Goal: Information Seeking & Learning: Learn about a topic

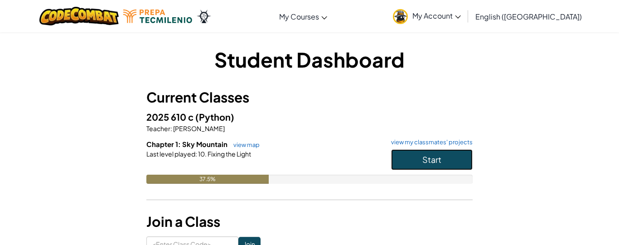
click at [413, 163] on button "Start" at bounding box center [432, 159] width 82 height 21
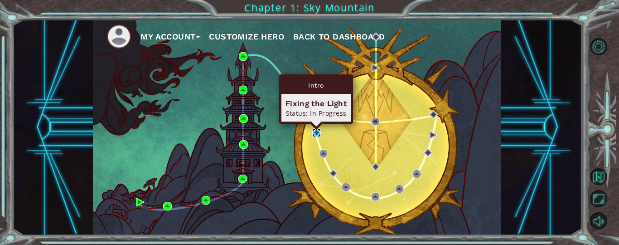
click at [313, 131] on img at bounding box center [316, 132] width 9 height 9
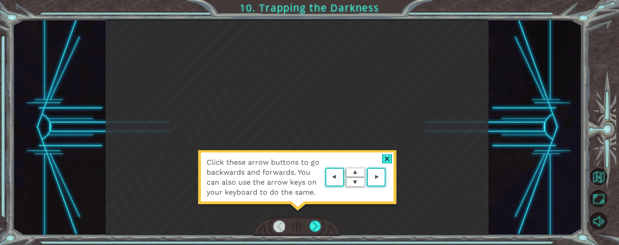
click at [386, 158] on div at bounding box center [387, 159] width 10 height 10
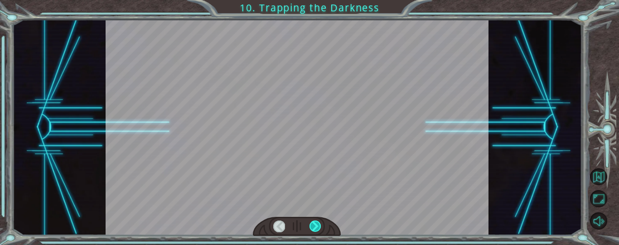
click at [316, 223] on div at bounding box center [314, 226] width 11 height 12
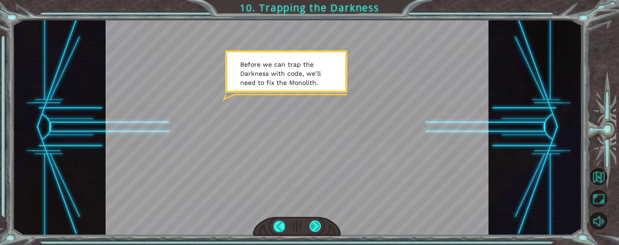
click at [315, 224] on div at bounding box center [314, 226] width 11 height 12
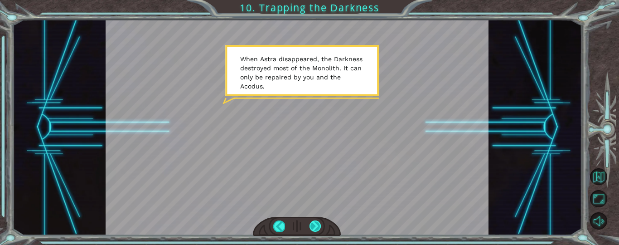
click at [314, 222] on div at bounding box center [314, 226] width 11 height 12
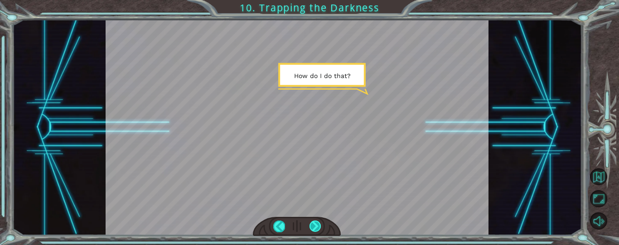
click at [316, 224] on div at bounding box center [314, 226] width 11 height 12
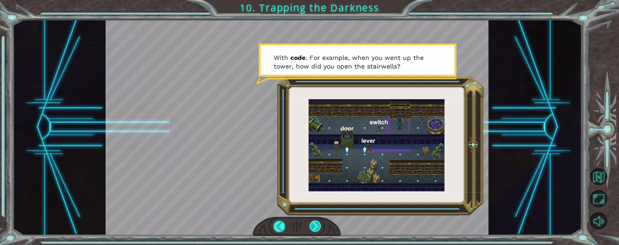
click at [313, 224] on div at bounding box center [314, 226] width 11 height 12
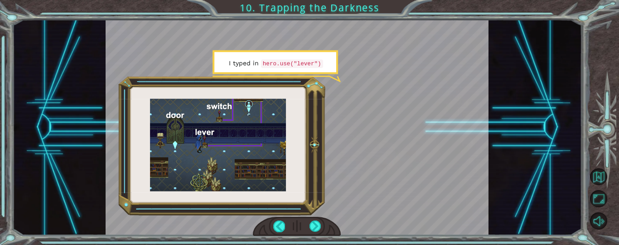
click at [322, 225] on div at bounding box center [297, 226] width 88 height 19
click at [314, 226] on div at bounding box center [314, 226] width 11 height 12
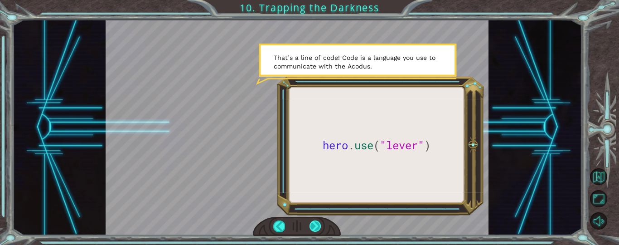
click at [313, 226] on div at bounding box center [314, 226] width 11 height 12
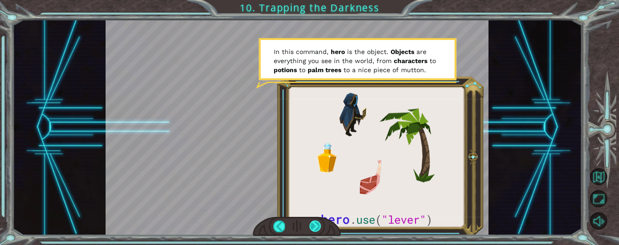
click at [317, 227] on div at bounding box center [314, 226] width 11 height 12
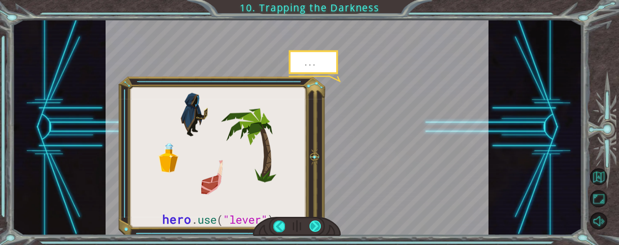
click at [317, 227] on div at bounding box center [314, 226] width 11 height 12
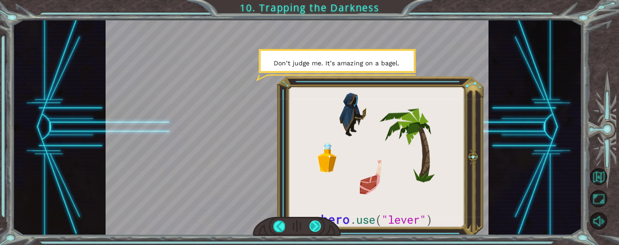
click at [317, 227] on div at bounding box center [314, 226] width 11 height 12
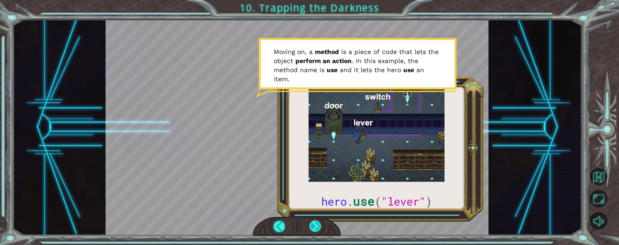
click at [316, 226] on div at bounding box center [314, 226] width 11 height 12
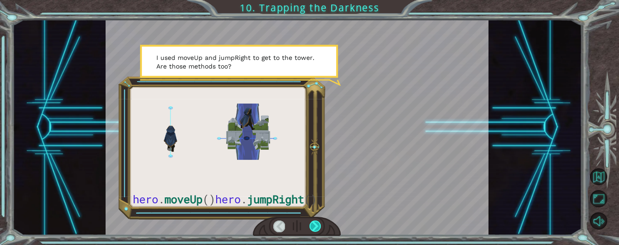
click at [316, 227] on div at bounding box center [314, 226] width 11 height 12
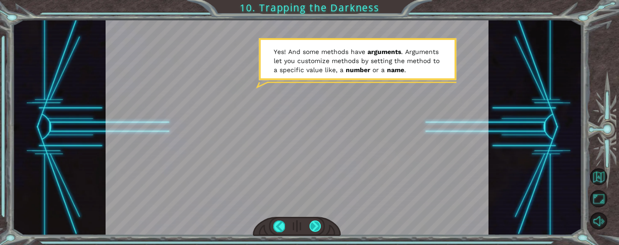
click at [312, 224] on div at bounding box center [314, 226] width 11 height 12
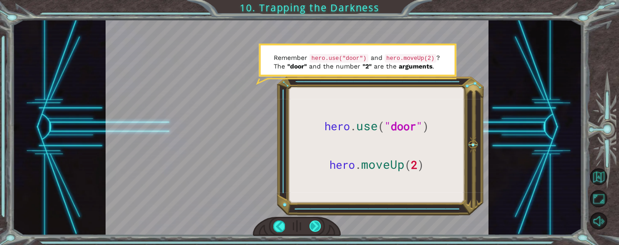
click at [317, 227] on div at bounding box center [314, 226] width 11 height 12
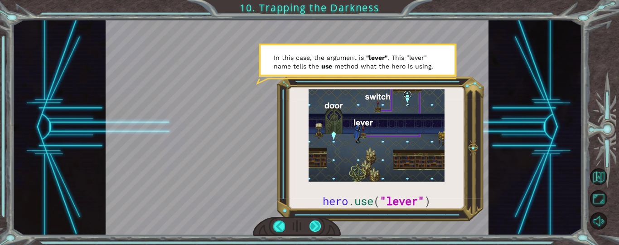
click at [317, 225] on div at bounding box center [314, 226] width 11 height 12
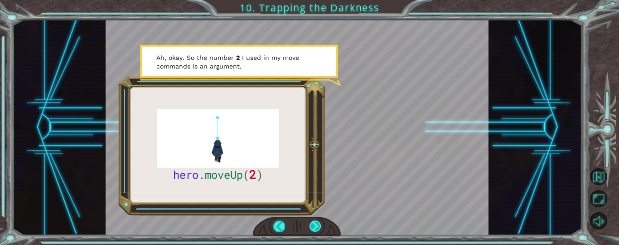
click at [317, 225] on div at bounding box center [314, 226] width 11 height 12
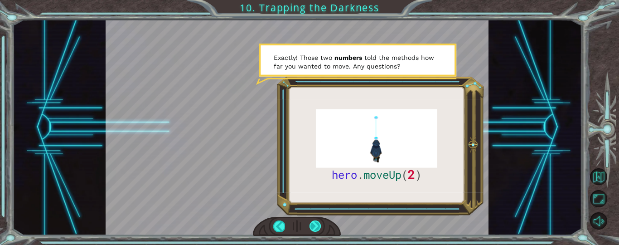
click at [317, 226] on div at bounding box center [314, 226] width 11 height 12
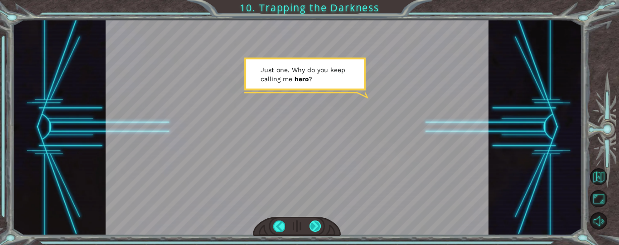
click at [317, 226] on div at bounding box center [314, 226] width 11 height 12
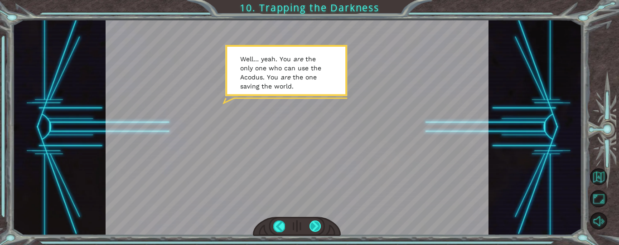
click at [317, 226] on div at bounding box center [314, 226] width 11 height 12
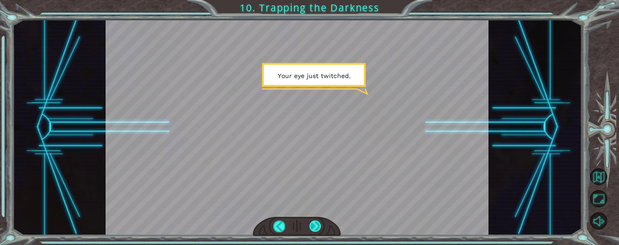
click at [317, 226] on div at bounding box center [314, 226] width 11 height 12
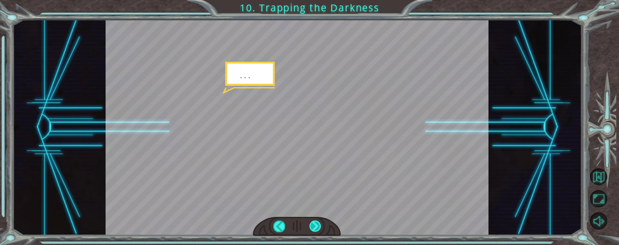
click at [317, 226] on div at bounding box center [314, 226] width 11 height 12
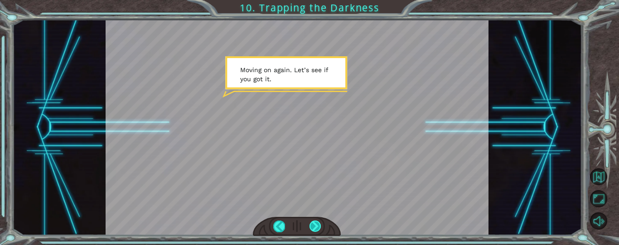
click at [317, 226] on div at bounding box center [314, 226] width 11 height 12
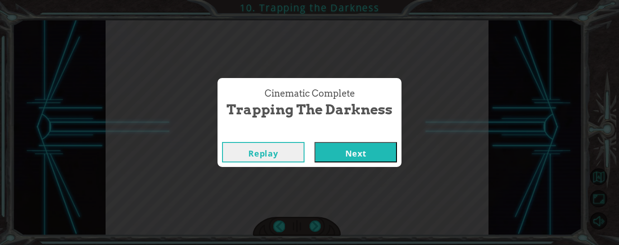
click at [357, 149] on button "Next" at bounding box center [355, 152] width 82 height 20
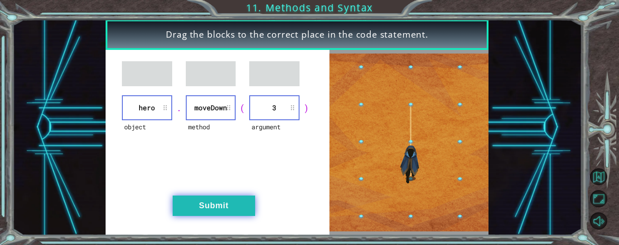
click at [207, 202] on button "Submit" at bounding box center [214, 205] width 82 height 20
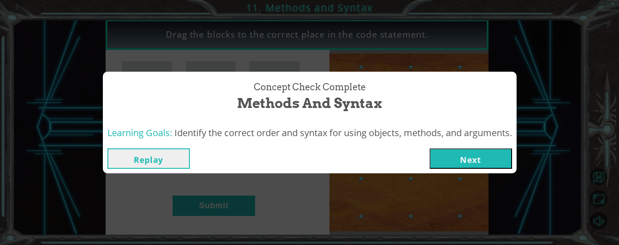
click at [478, 157] on button "Next" at bounding box center [470, 158] width 82 height 20
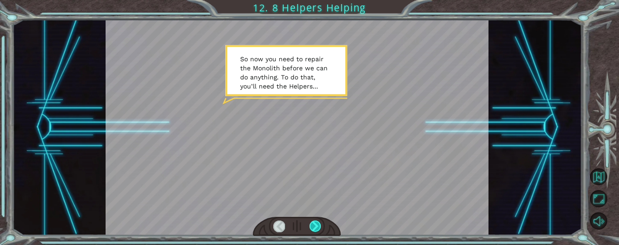
click at [316, 228] on div at bounding box center [314, 226] width 11 height 12
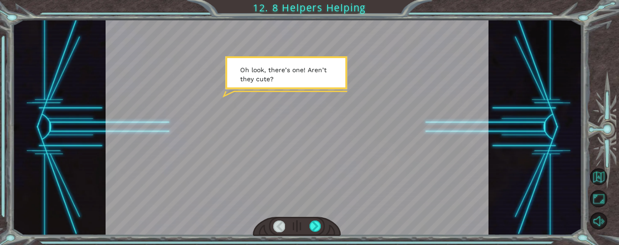
click at [302, 129] on div at bounding box center [297, 126] width 383 height 215
click at [311, 226] on div at bounding box center [314, 226] width 11 height 12
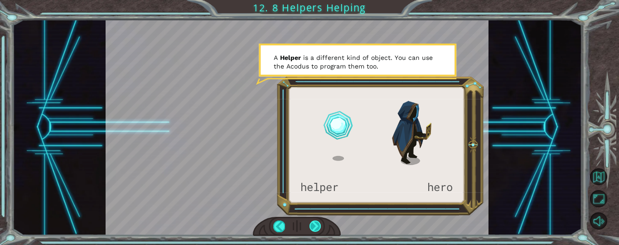
click at [311, 226] on div at bounding box center [314, 226] width 11 height 12
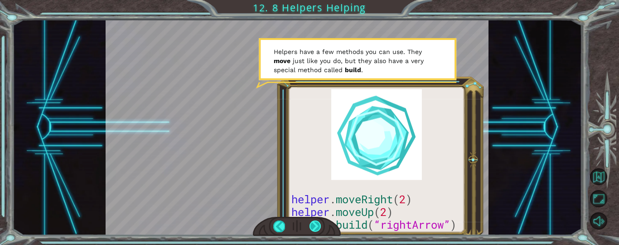
click at [315, 226] on div at bounding box center [314, 226] width 11 height 12
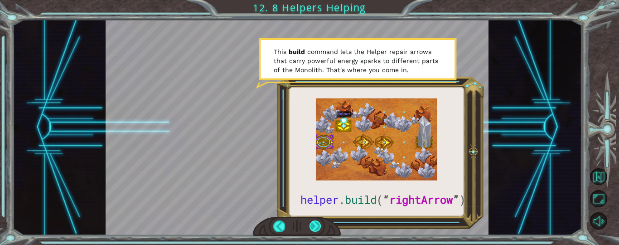
click at [316, 229] on div at bounding box center [314, 226] width 11 height 12
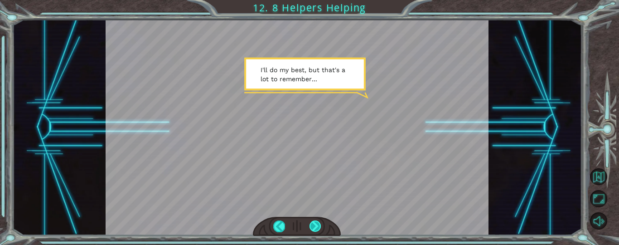
click at [316, 227] on div at bounding box center [314, 226] width 11 height 12
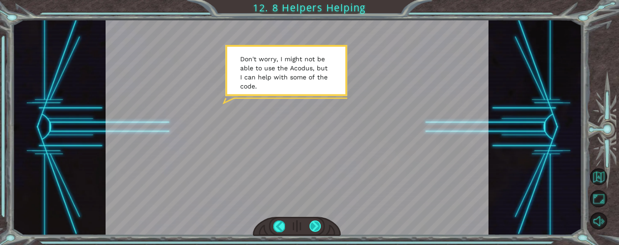
click at [316, 226] on div at bounding box center [314, 226] width 11 height 12
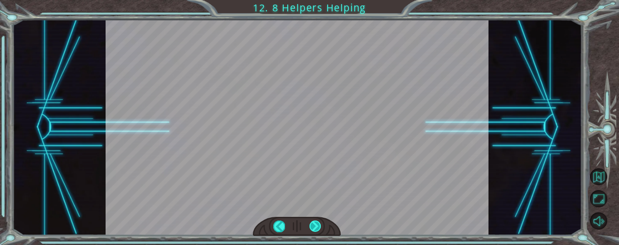
click at [316, 226] on div at bounding box center [314, 226] width 11 height 12
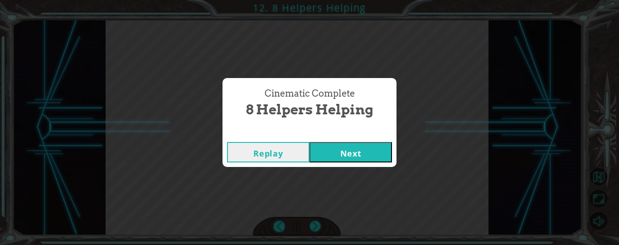
click at [343, 149] on button "Next" at bounding box center [350, 152] width 82 height 20
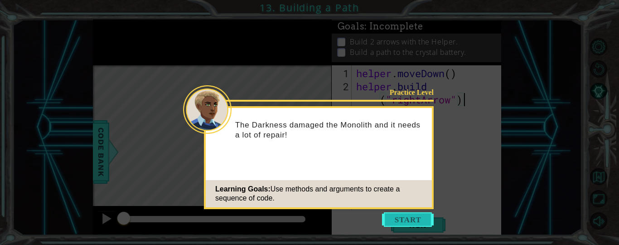
click at [402, 220] on button "Start" at bounding box center [408, 219] width 52 height 14
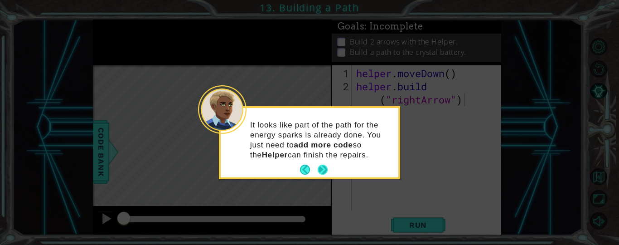
click at [322, 168] on button "Next" at bounding box center [323, 169] width 10 height 10
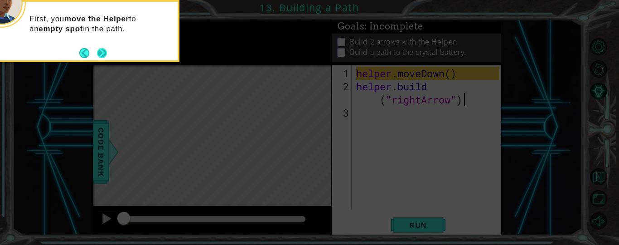
click at [101, 52] on button "Next" at bounding box center [102, 53] width 10 height 10
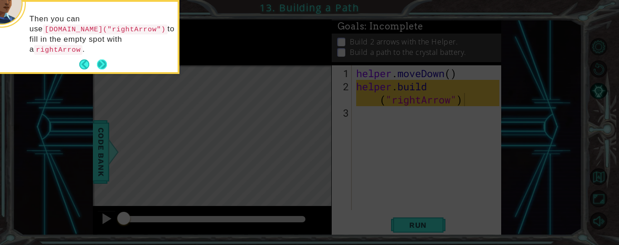
click at [101, 63] on button "Next" at bounding box center [102, 64] width 10 height 10
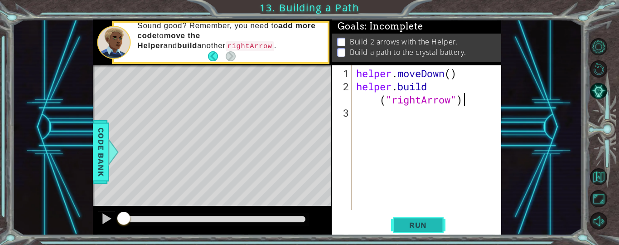
click at [418, 221] on span "Run" at bounding box center [418, 224] width 36 height 9
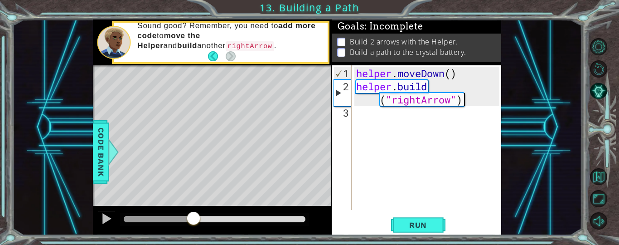
click at [193, 218] on div at bounding box center [193, 219] width 16 height 16
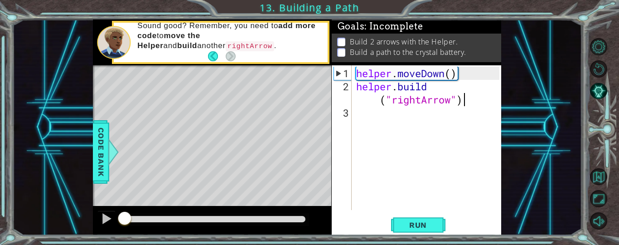
drag, startPoint x: 210, startPoint y: 217, endPoint x: 101, endPoint y: 207, distance: 108.8
click at [101, 207] on div at bounding box center [212, 220] width 238 height 29
drag, startPoint x: 150, startPoint y: 218, endPoint x: 98, endPoint y: 211, distance: 53.0
click at [98, 211] on div at bounding box center [212, 220] width 238 height 29
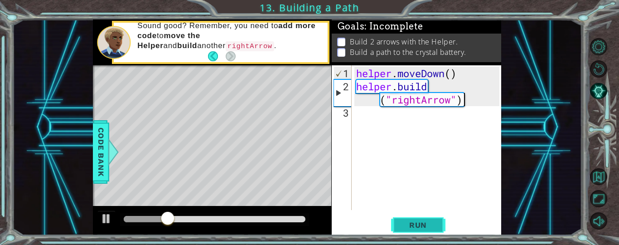
click at [406, 226] on span "Run" at bounding box center [418, 224] width 36 height 9
click at [381, 116] on div "helper . moveDown ( ) helper . build ( "rightArrow" )" at bounding box center [428, 152] width 149 height 171
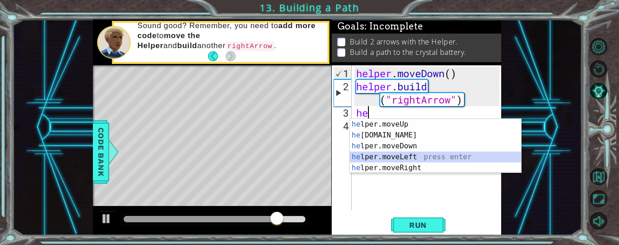
click at [396, 153] on div "he lper.moveUp press enter he [DOMAIN_NAME] press enter he lper.moveDown press …" at bounding box center [435, 157] width 171 height 76
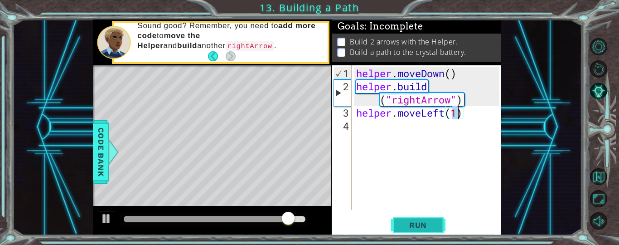
click at [410, 223] on span "Run" at bounding box center [418, 224] width 36 height 9
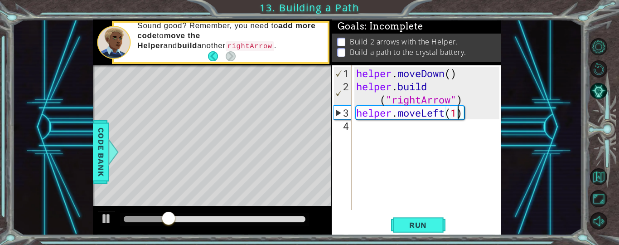
click at [444, 115] on div "helper . moveDown ( ) helper . build ( "rightArrow" ) helper . moveLeft ( 1 )" at bounding box center [428, 152] width 149 height 171
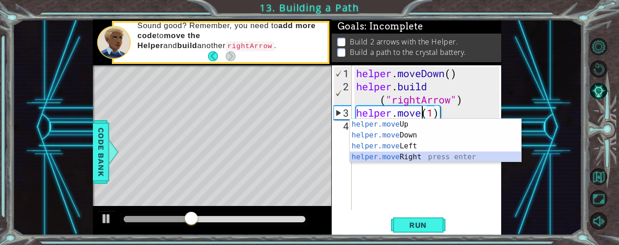
click at [429, 153] on div "helper.move Up press enter helper.move Down press enter helper.move Left press …" at bounding box center [435, 151] width 171 height 65
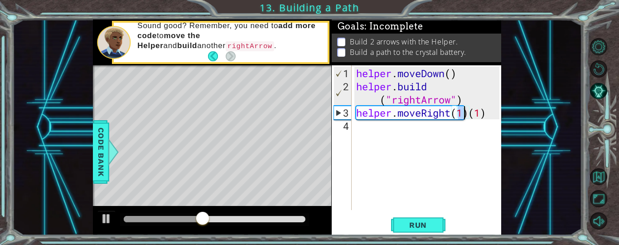
click at [483, 114] on div "helper . moveDown ( ) helper . build ( "rightArrow" ) helper . moveRight ( 1 ) …" at bounding box center [428, 152] width 149 height 171
type textarea "helper.moveRight(2)"
click at [361, 137] on div "helper . moveDown ( ) helper . build ( "rightArrow" ) helper . moveRight ( 2 )" at bounding box center [428, 152] width 149 height 171
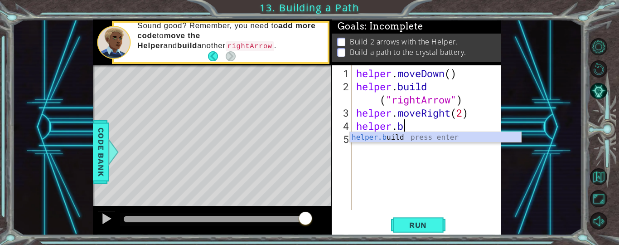
scroll to position [0, 2]
click at [386, 134] on div "helper.bu ild press enter" at bounding box center [435, 148] width 171 height 33
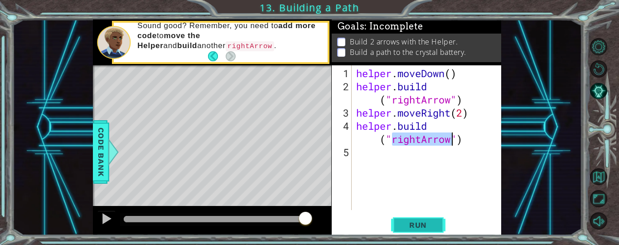
click at [419, 222] on span "Run" at bounding box center [418, 224] width 36 height 9
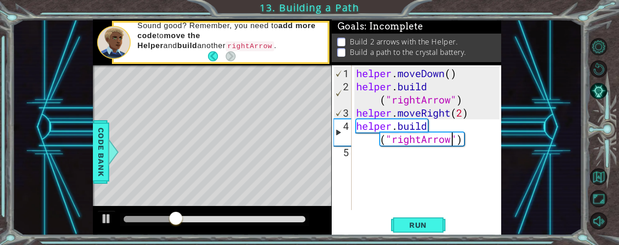
click at [463, 117] on div "helper . moveDown ( ) helper . build ( "rightArrow" ) helper . moveRight ( 2 ) …" at bounding box center [428, 152] width 149 height 171
type textarea "helper.moveRight(3)"
click at [425, 225] on span "Run" at bounding box center [418, 224] width 36 height 9
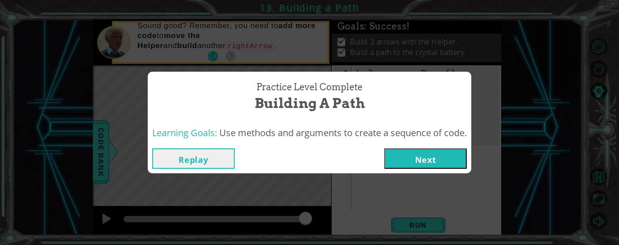
click at [440, 160] on button "Next" at bounding box center [425, 158] width 82 height 20
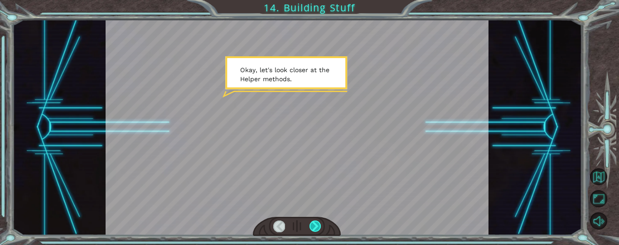
click at [316, 225] on div at bounding box center [314, 226] width 11 height 12
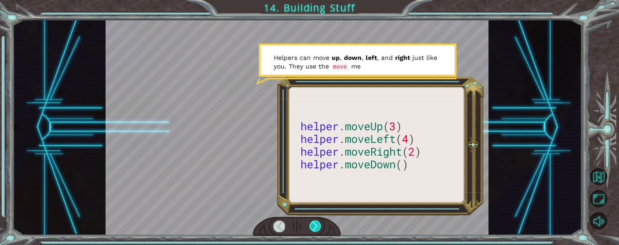
click at [317, 224] on div at bounding box center [314, 226] width 11 height 12
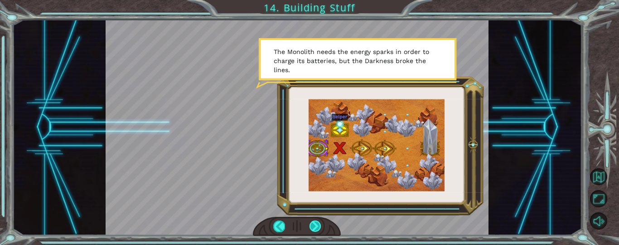
click at [313, 224] on div at bounding box center [314, 226] width 11 height 12
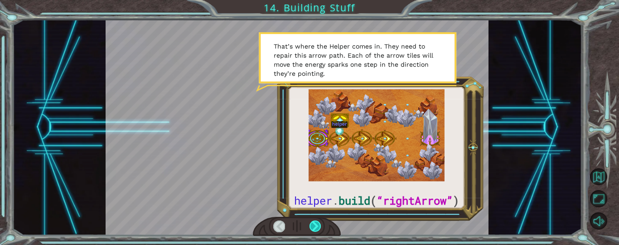
click at [313, 227] on div at bounding box center [314, 226] width 11 height 12
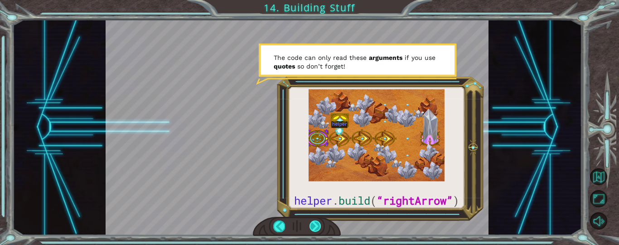
click at [314, 222] on div at bounding box center [314, 226] width 11 height 12
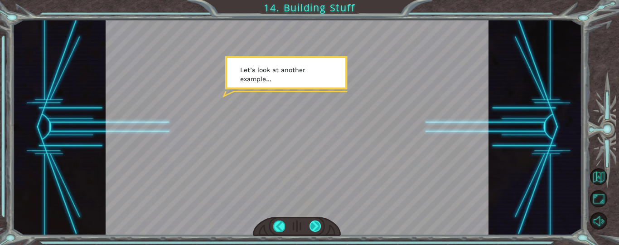
click at [315, 223] on div at bounding box center [314, 226] width 11 height 12
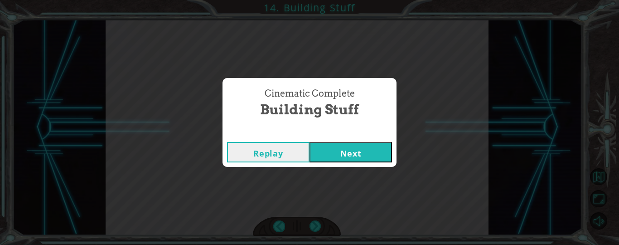
click at [339, 162] on button "Next" at bounding box center [350, 152] width 82 height 20
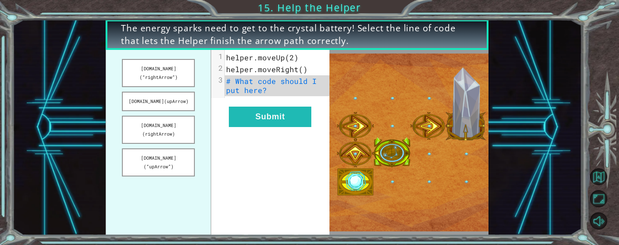
drag, startPoint x: 174, startPoint y: 72, endPoint x: 188, endPoint y: 80, distance: 15.7
click at [188, 80] on ul "[DOMAIN_NAME](“rightArrow”) [DOMAIN_NAME](upArrow) [DOMAIN_NAME](rightArrow) [D…" at bounding box center [159, 142] width 106 height 185
click at [182, 72] on button "[DOMAIN_NAME](“rightArrow”)" at bounding box center [158, 73] width 73 height 28
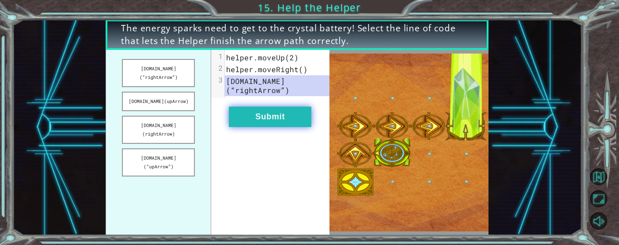
click at [260, 114] on button "Submit" at bounding box center [270, 116] width 82 height 20
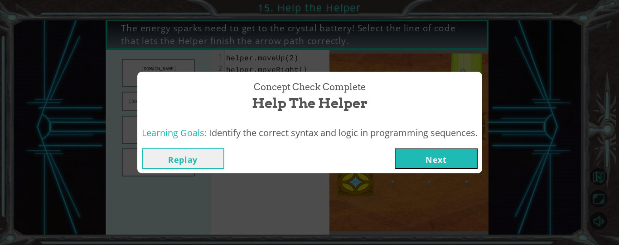
click at [410, 159] on button "Next" at bounding box center [436, 158] width 82 height 20
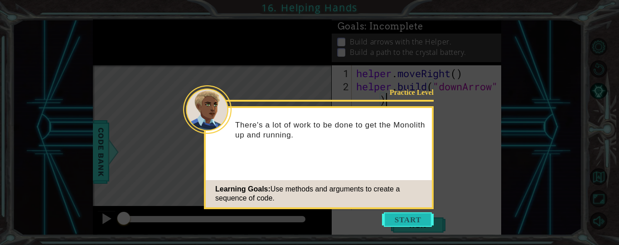
click at [409, 222] on button "Start" at bounding box center [408, 219] width 52 height 14
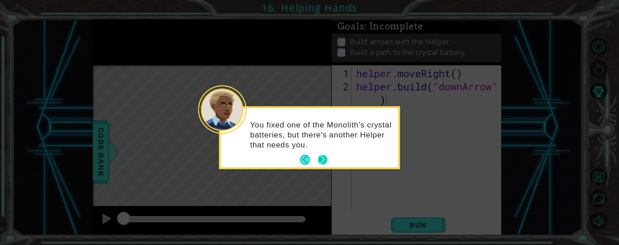
click at [323, 159] on button "Next" at bounding box center [323, 159] width 10 height 10
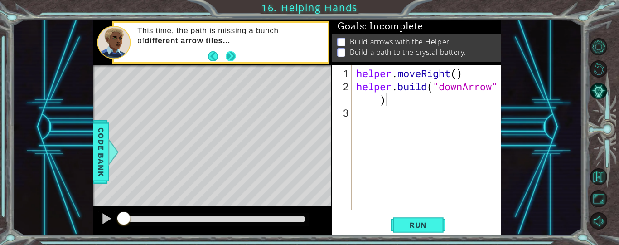
click at [234, 55] on button "Next" at bounding box center [230, 56] width 10 height 10
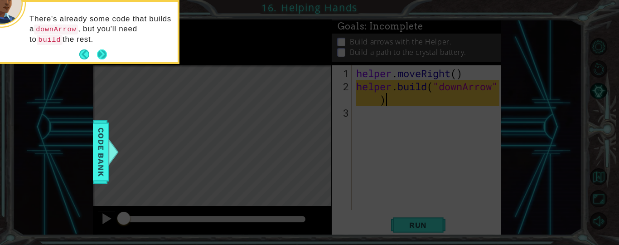
click at [101, 54] on button "Next" at bounding box center [102, 54] width 10 height 10
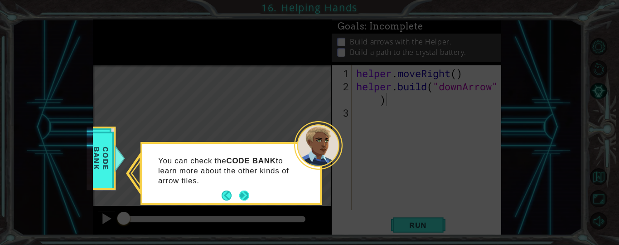
click at [244, 196] on button "Next" at bounding box center [244, 195] width 10 height 10
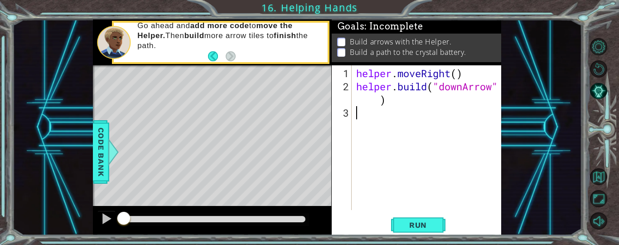
click at [361, 114] on div "helper . moveRight ( ) helper . build ( "downArrow" )" at bounding box center [428, 152] width 149 height 171
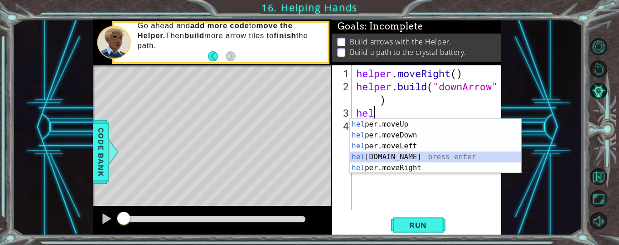
click at [388, 160] on div "hel per.moveUp press enter hel per.moveDown press enter hel per.moveLeft press …" at bounding box center [435, 157] width 171 height 76
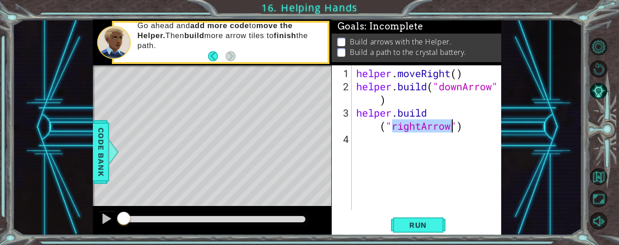
click at [423, 125] on div "helper . moveRight ( ) helper . build ( "downArrow" ) helper . build ( "rightAr…" at bounding box center [428, 152] width 149 height 171
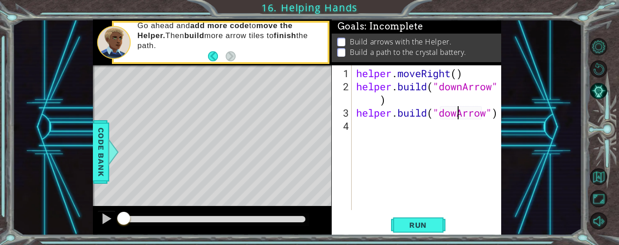
scroll to position [0, 5]
type textarea "[DOMAIN_NAME]("downArrow")"
click at [362, 142] on div "helper . moveRight ( ) helper . build ( "downArrow" ) helper . build ( "downArr…" at bounding box center [428, 152] width 149 height 171
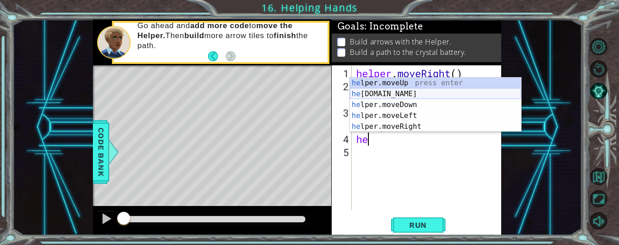
click at [406, 94] on div "he lper.moveUp press enter he [DOMAIN_NAME] press enter he lper.moveDown press …" at bounding box center [435, 115] width 171 height 76
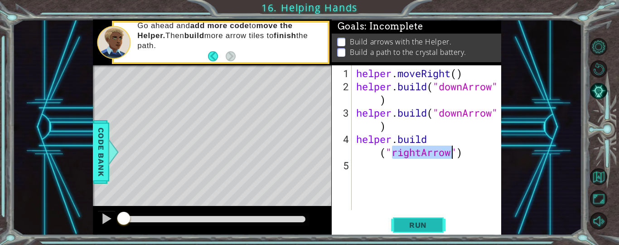
click at [416, 226] on span "Run" at bounding box center [418, 224] width 36 height 9
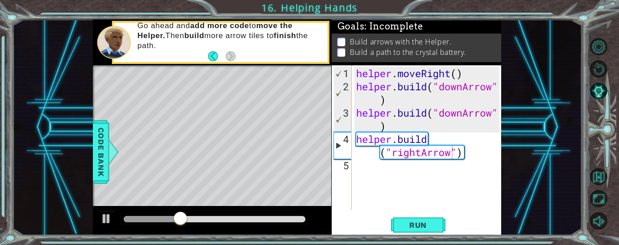
click at [352, 101] on div "[DOMAIN_NAME]("rightArrow") 1 2 3 4 5 helper . moveRight ( ) helper . build ( "…" at bounding box center [416, 137] width 168 height 145
click at [109, 215] on div at bounding box center [107, 218] width 12 height 12
click at [362, 106] on div "helper . moveRight ( ) helper . build ( "downArrow" ) helper . build ( "downArr…" at bounding box center [428, 152] width 149 height 171
type textarea "[DOMAIN_NAME]("downArrow")"
click at [354, 111] on div "helper . moveRight ( ) helper . build ( "downArrow" ) helper . build ( "downArr…" at bounding box center [428, 152] width 149 height 171
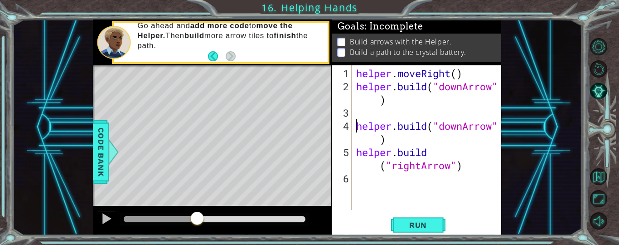
click at [358, 110] on div "helper . moveRight ( ) helper . build ( "downArrow" ) helper . build ( "downArr…" at bounding box center [428, 152] width 149 height 171
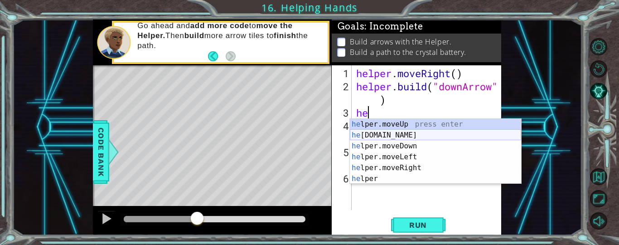
click at [390, 145] on div "he lper.moveUp press enter he [DOMAIN_NAME] press enter he lper.moveDown press …" at bounding box center [435, 162] width 171 height 87
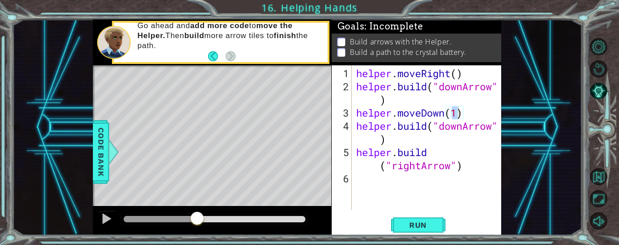
click at [352, 152] on div "helper.moveDown(1) 1 2 3 4 5 6 helper . moveRight ( ) helper . build ( "downArr…" at bounding box center [416, 137] width 168 height 145
click at [356, 151] on div "helper . moveRight ( ) helper . build ( "downArrow" ) helper . moveDown ( 1 ) h…" at bounding box center [428, 152] width 149 height 171
type textarea "[DOMAIN_NAME]("rightArrow")"
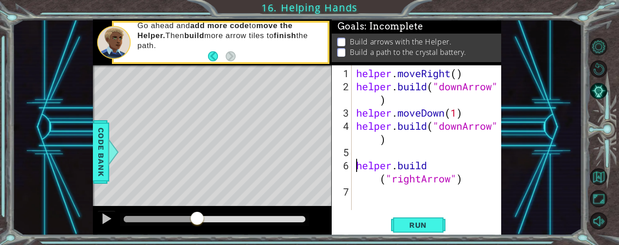
click at [357, 149] on div "helper . moveRight ( ) helper . build ( "downArrow" ) helper . moveDown ( 1 ) h…" at bounding box center [428, 152] width 149 height 171
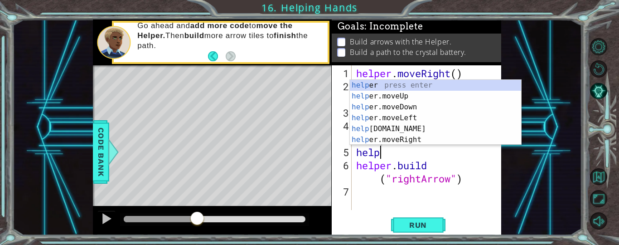
scroll to position [0, 1]
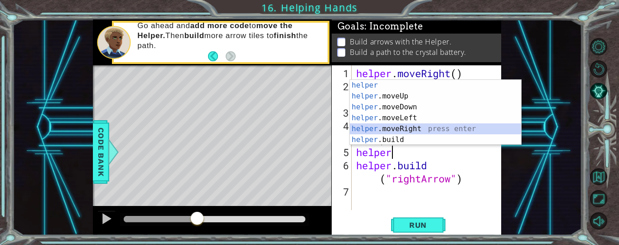
click at [399, 128] on div "helper press enter helper .moveUp press enter helper .moveDown press enter help…" at bounding box center [435, 123] width 171 height 87
type textarea "helper.moveRight(1)"
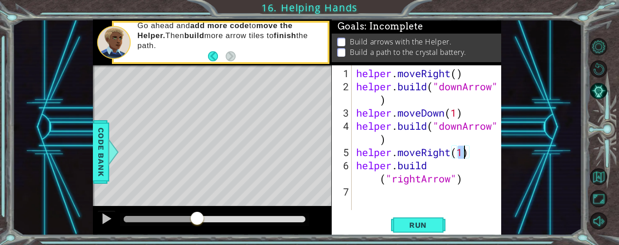
click at [362, 189] on div "helper . moveRight ( ) helper . build ( "downArrow" ) helper . moveDown ( 1 ) h…" at bounding box center [428, 152] width 149 height 171
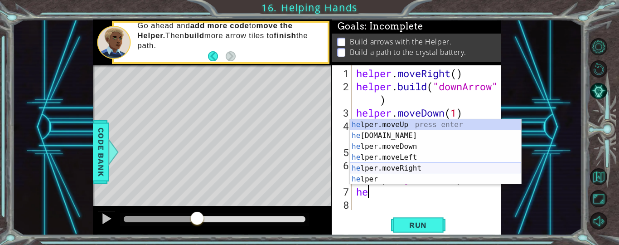
click at [400, 166] on div "he lper.moveUp press enter he [DOMAIN_NAME] press enter he lper.moveDown press …" at bounding box center [435, 162] width 171 height 87
type textarea "helper.moveRight(1)"
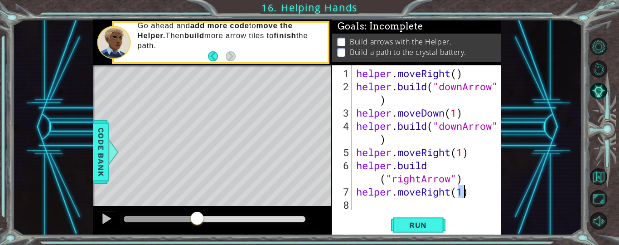
click at [361, 207] on div "helper . moveRight ( ) helper . build ( "downArrow" ) helper . moveDown ( 1 ) h…" at bounding box center [428, 152] width 149 height 171
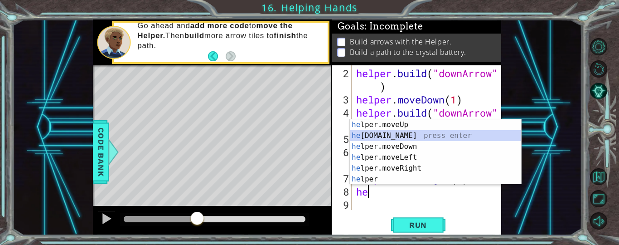
click at [395, 135] on div "he lper.moveUp press enter he [DOMAIN_NAME] press enter he lper.moveDown press …" at bounding box center [435, 162] width 171 height 87
type textarea "[DOMAIN_NAME]("rightArrow")"
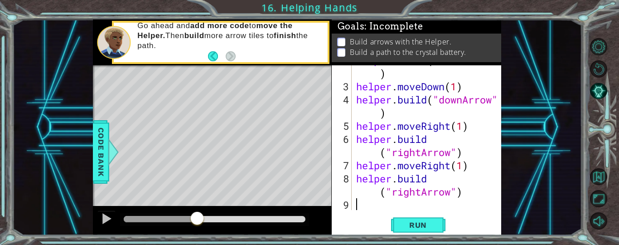
click at [358, 204] on div "helper . build ( "downArrow" ) helper . moveDown ( 1 ) helper . build ( "downAr…" at bounding box center [428, 145] width 149 height 184
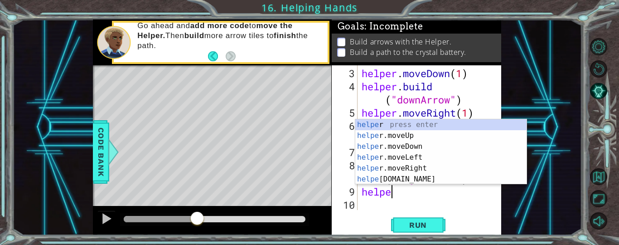
scroll to position [0, 1]
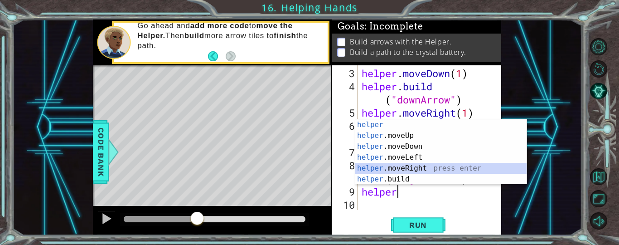
click at [408, 169] on div "helper press enter helper .moveUp press enter helper .moveDown press enter help…" at bounding box center [440, 162] width 171 height 87
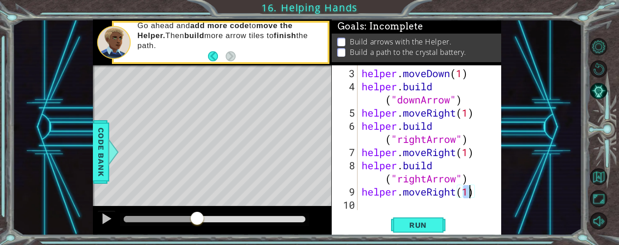
type textarea "helper.moveRight(1)"
click at [359, 207] on div "helper.moveRight(1) 3 4 5 6 7 8 9 10 helper . moveDown ( 1 ) helper . build ( "…" at bounding box center [416, 137] width 168 height 145
click at [360, 206] on div "helper . moveDown ( 1 ) helper . build ( "downArrow" ) helper . moveRight ( 1 )…" at bounding box center [432, 152] width 144 height 171
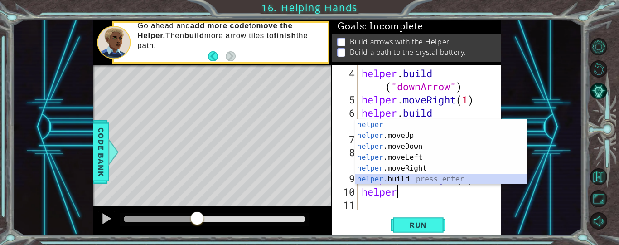
click at [395, 178] on div "helper press enter helper .moveUp press enter helper .moveDown press enter help…" at bounding box center [440, 162] width 171 height 87
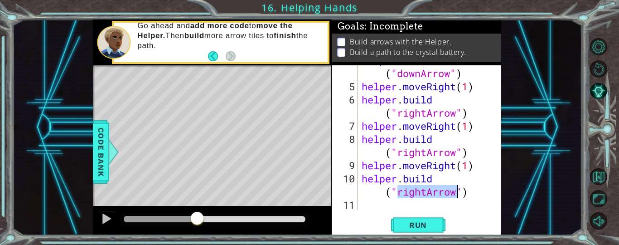
click at [429, 193] on div "helper . build ( "downArrow" ) helper . moveRight ( 1 ) helper . build ( "right…" at bounding box center [432, 145] width 144 height 184
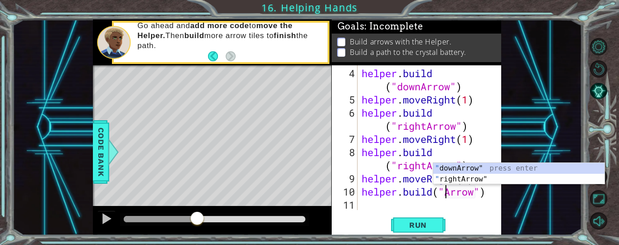
scroll to position [0, 4]
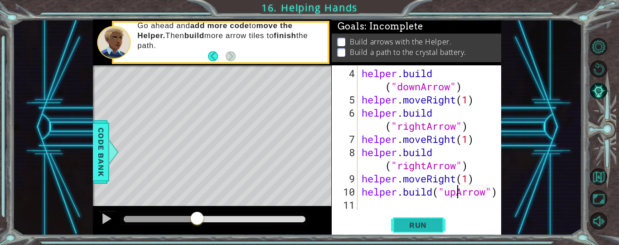
click at [433, 230] on button "Run" at bounding box center [418, 224] width 54 height 17
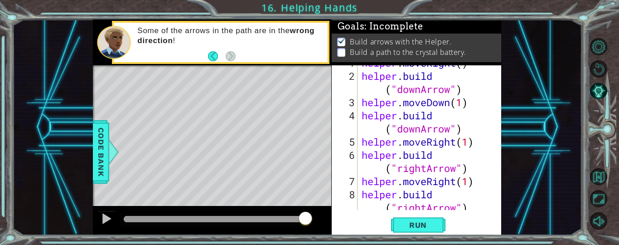
scroll to position [10, 0]
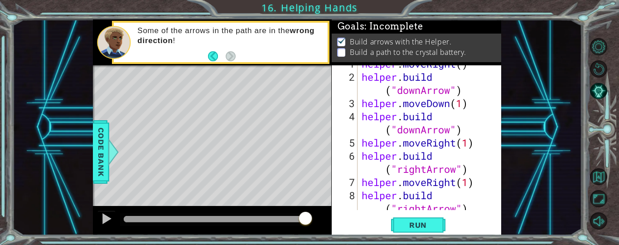
click at [423, 130] on div "helper . moveRight ( ) helper . build ( "downArrow" ) helper . moveDown ( 1 ) h…" at bounding box center [432, 149] width 144 height 184
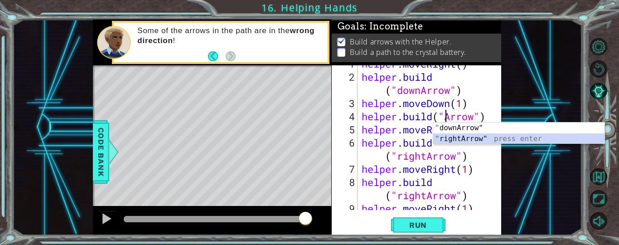
click at [467, 140] on div "" downArrow" press enter " rightArrow" press enter" at bounding box center [518, 143] width 171 height 43
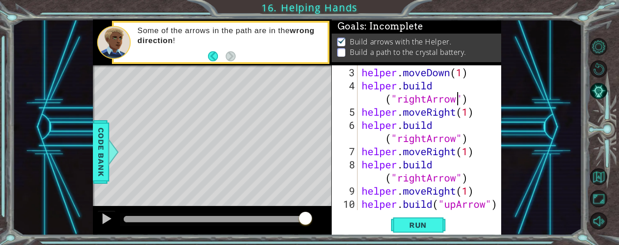
scroll to position [43, 0]
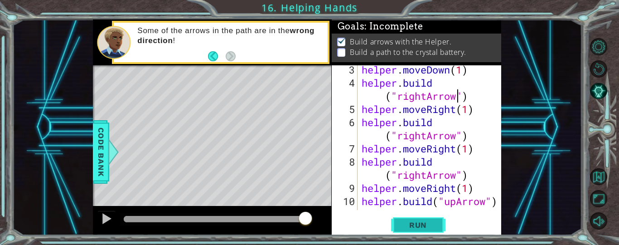
click at [411, 226] on span "Run" at bounding box center [418, 224] width 36 height 9
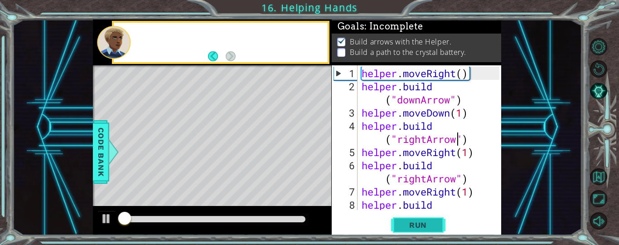
scroll to position [0, 0]
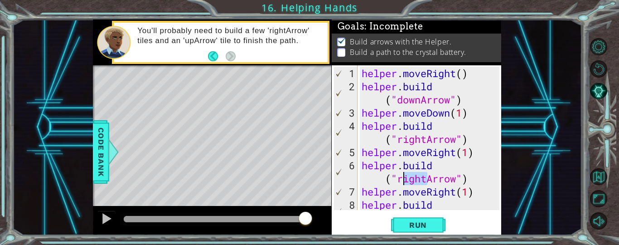
drag, startPoint x: 427, startPoint y: 179, endPoint x: 402, endPoint y: 178, distance: 25.4
click at [402, 178] on div "helper . moveRight ( ) helper . build ( "downArrow" ) helper . moveDown ( 1 ) h…" at bounding box center [432, 159] width 144 height 184
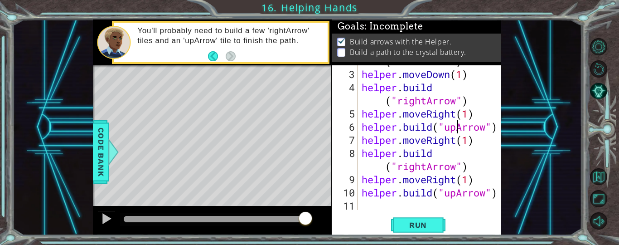
scroll to position [39, 0]
click at [476, 128] on div "helper . build ( "downArrow" ) helper . moveDown ( 1 ) helper . build ( "rightA…" at bounding box center [432, 133] width 144 height 184
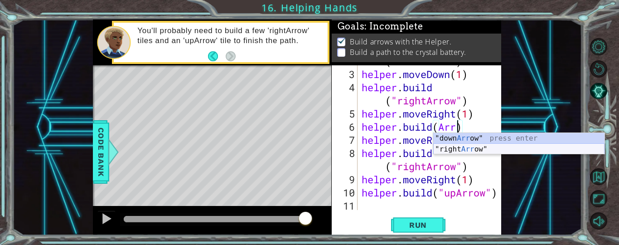
click at [470, 153] on div ""down Arr ow" press enter "right Arr ow" press enter" at bounding box center [518, 154] width 171 height 43
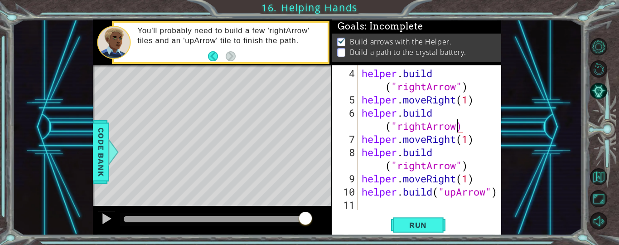
scroll to position [53, 0]
click at [429, 166] on div "helper . build ( "rightArrow" ) helper . moveRight ( 1 ) helper . build ( "righ…" at bounding box center [432, 159] width 144 height 184
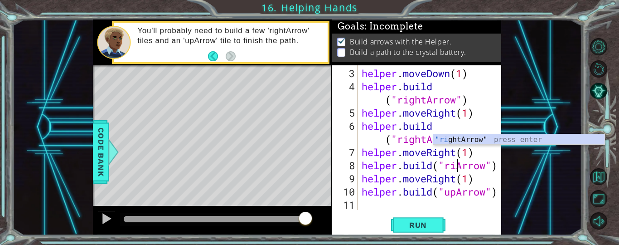
scroll to position [39, 0]
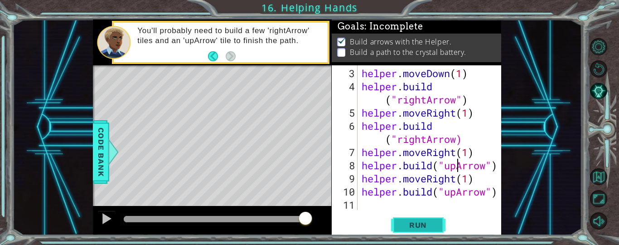
click at [414, 227] on span "Run" at bounding box center [418, 224] width 36 height 9
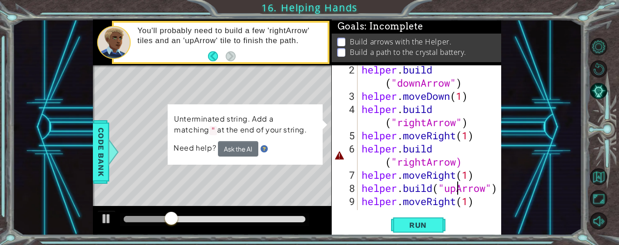
scroll to position [0, 0]
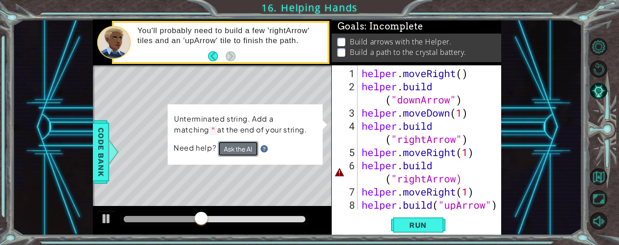
click at [248, 149] on button "Ask the AI" at bounding box center [238, 148] width 40 height 15
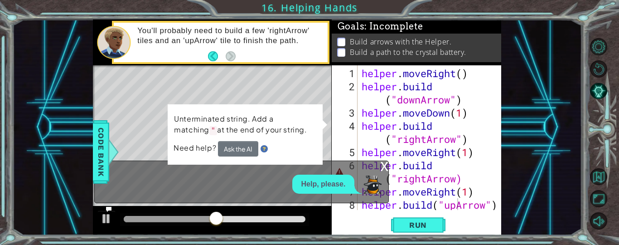
click at [334, 187] on p "Help, please." at bounding box center [323, 184] width 44 height 10
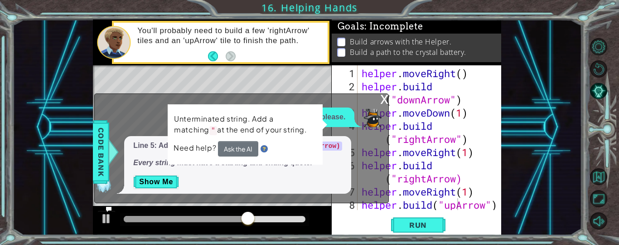
click at [382, 99] on div "x" at bounding box center [384, 98] width 8 height 9
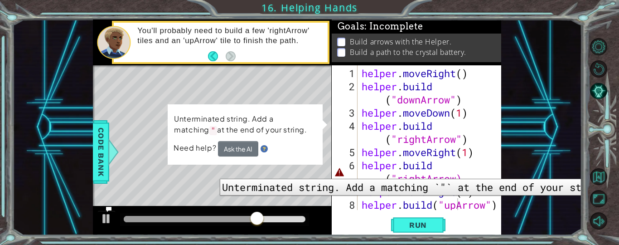
click at [342, 172] on div "6" at bounding box center [345, 172] width 24 height 26
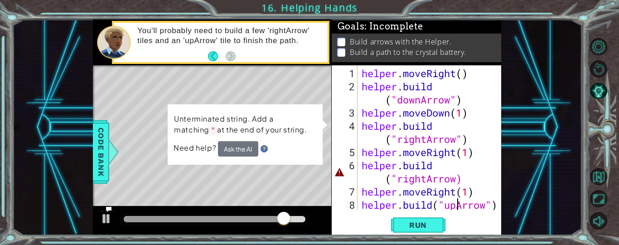
click at [456, 177] on div "helper . moveRight ( ) helper . build ( "downArrow" ) helper . moveDown ( 1 ) h…" at bounding box center [432, 152] width 144 height 171
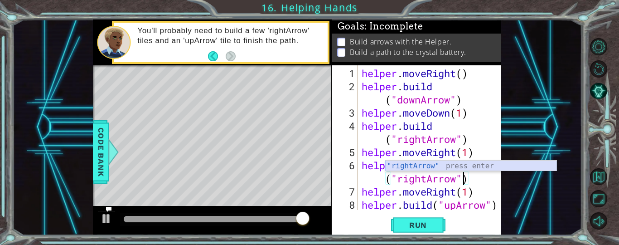
click at [434, 165] on div ""rightArrow" press enter" at bounding box center [470, 176] width 171 height 33
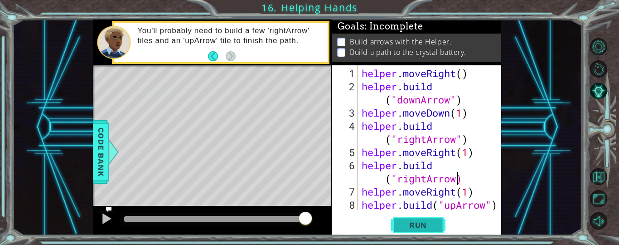
click at [430, 227] on span "Run" at bounding box center [418, 224] width 36 height 9
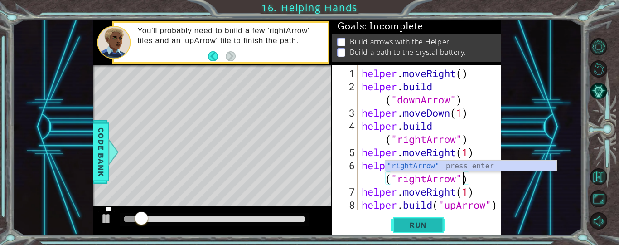
type textarea "[DOMAIN_NAME]("rightArrow")"
click at [426, 226] on span "Run" at bounding box center [418, 224] width 36 height 9
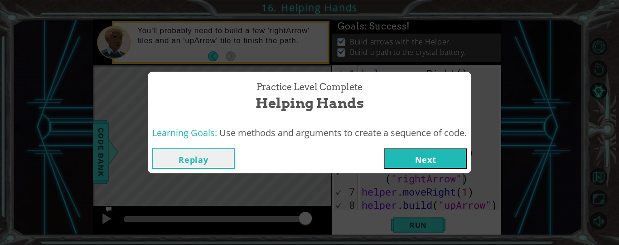
click at [441, 151] on button "Next" at bounding box center [425, 158] width 82 height 20
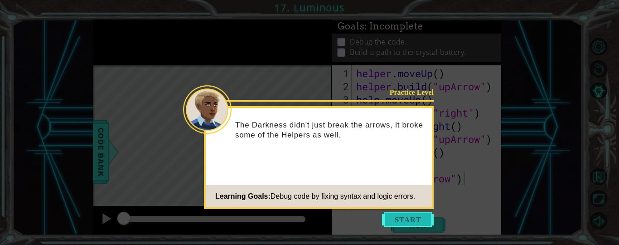
click at [410, 226] on button "Start" at bounding box center [408, 219] width 52 height 14
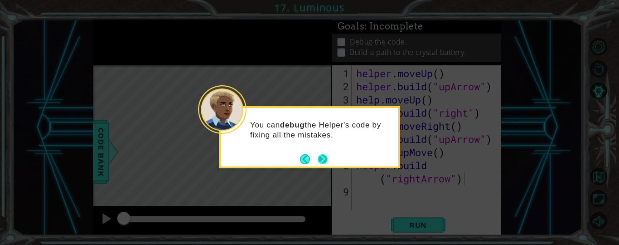
click at [321, 163] on button "Next" at bounding box center [323, 159] width 10 height 10
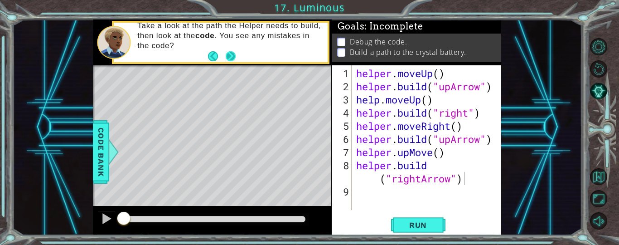
click at [231, 57] on button "Next" at bounding box center [230, 56] width 10 height 10
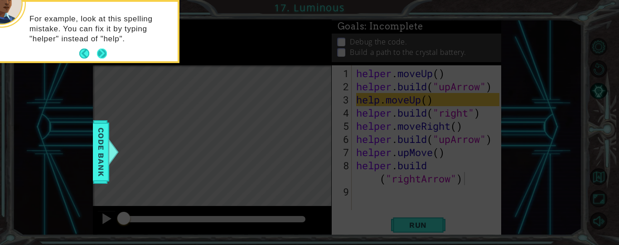
click at [104, 53] on button "Next" at bounding box center [102, 53] width 10 height 10
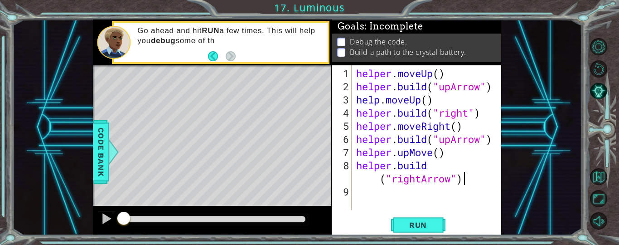
click at [377, 98] on div "helper . moveUp ( ) helper . build ( "upArrow" ) help . moveUp ( ) helper . bui…" at bounding box center [428, 152] width 149 height 171
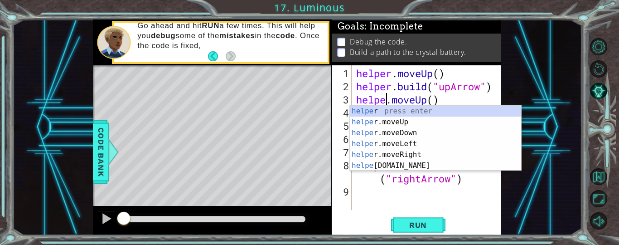
scroll to position [0, 1]
type textarea "helper.moveUp()"
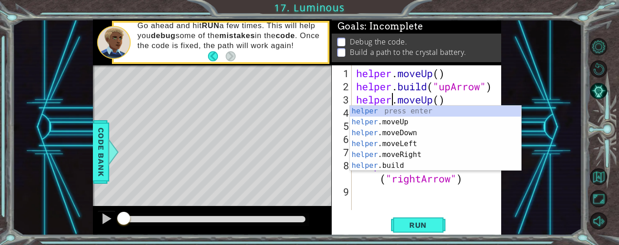
click at [477, 202] on div "helper . moveUp ( ) helper . build ( "upArrow" ) helper . moveUp ( ) helper . b…" at bounding box center [428, 152] width 149 height 171
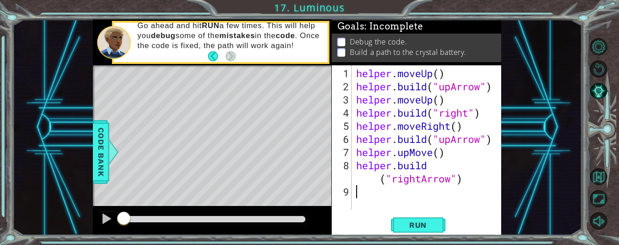
scroll to position [0, 0]
click at [414, 226] on span "Run" at bounding box center [418, 224] width 36 height 9
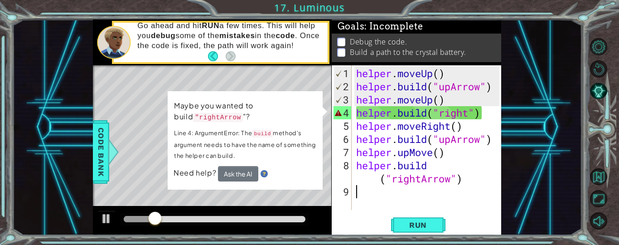
click at [471, 111] on div "helper . moveUp ( ) helper . build ( "upArrow" ) helper . moveUp ( ) helper . b…" at bounding box center [428, 152] width 149 height 171
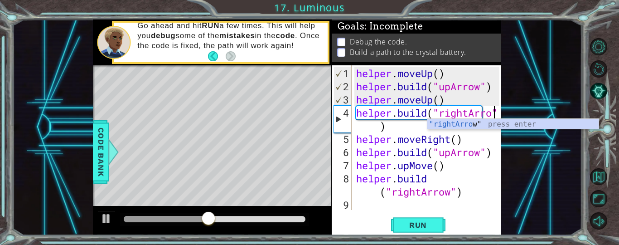
scroll to position [0, 6]
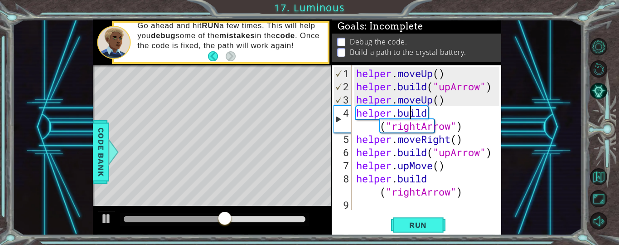
click at [409, 111] on div "helper . moveUp ( ) helper . build ( "upArrow" ) helper . moveUp ( ) helper . b…" at bounding box center [428, 152] width 149 height 171
click at [417, 226] on span "Run" at bounding box center [418, 224] width 36 height 9
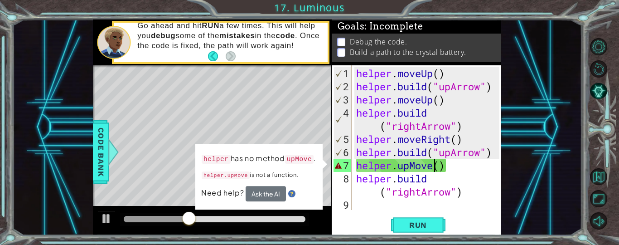
click at [434, 167] on div "helper . moveUp ( ) helper . build ( "upArrow" ) helper . moveUp ( ) helper . b…" at bounding box center [428, 152] width 149 height 171
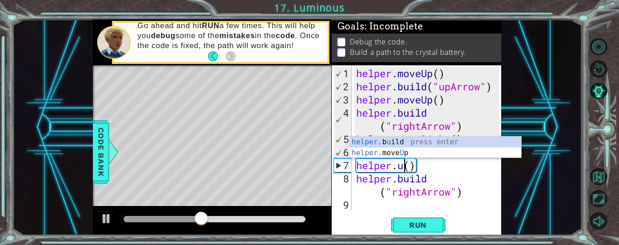
scroll to position [0, 2]
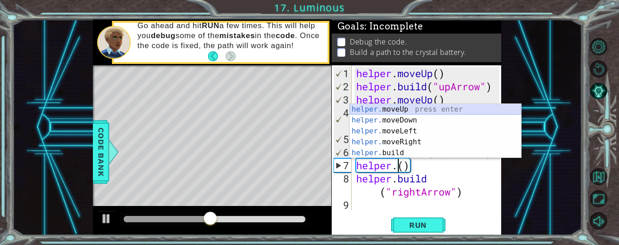
click at [431, 109] on div "helper. moveUp press enter helper. moveDown press enter helper. moveLeft press …" at bounding box center [435, 142] width 171 height 76
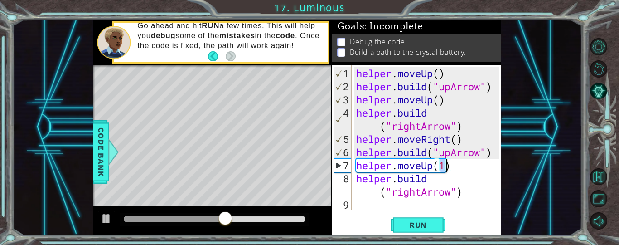
click at [440, 77] on div "helper . moveUp ( ) helper . build ( "upArrow" ) helper . moveUp ( ) helper . b…" at bounding box center [428, 152] width 149 height 171
click at [441, 99] on div "helper . moveUp ( 1 ) helper . build ( "upArrow" ) helper . moveUp ( ) helper .…" at bounding box center [428, 152] width 149 height 171
click at [457, 136] on div "helper . moveUp ( 1 ) helper . build ( "upArrow" ) helper . moveUp ( 1 ) helper…" at bounding box center [428, 152] width 149 height 171
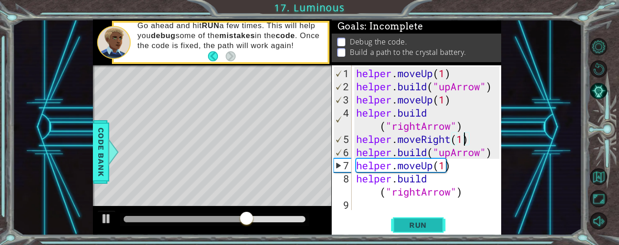
type textarea "helper.moveRight(1)"
click at [429, 224] on span "Run" at bounding box center [418, 224] width 36 height 9
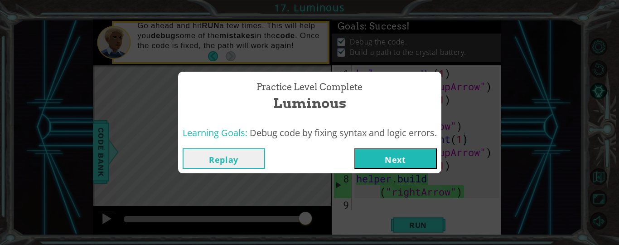
click at [414, 159] on button "Next" at bounding box center [395, 158] width 82 height 20
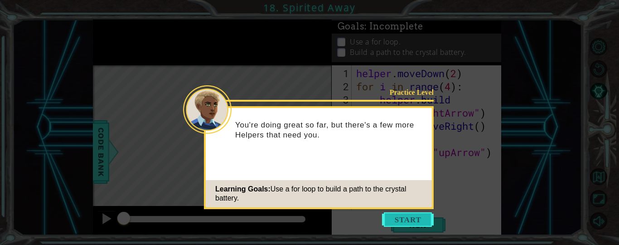
click at [409, 216] on button "Start" at bounding box center [408, 219] width 52 height 14
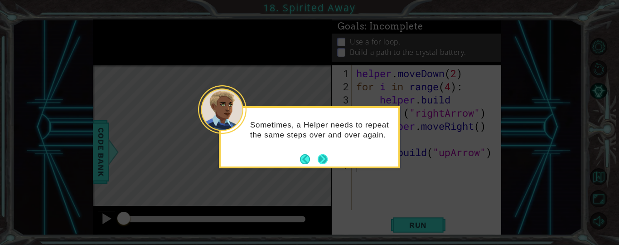
click at [325, 157] on button "Next" at bounding box center [323, 159] width 10 height 10
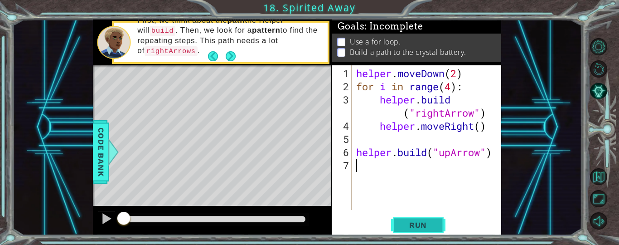
click at [429, 226] on span "Run" at bounding box center [418, 224] width 36 height 9
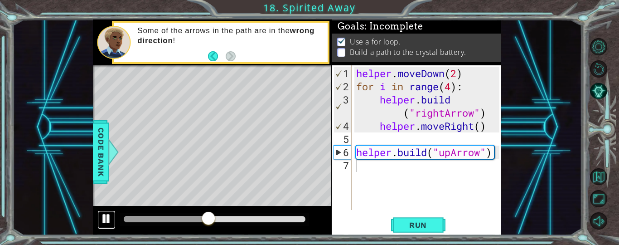
click at [104, 223] on div at bounding box center [107, 218] width 12 height 12
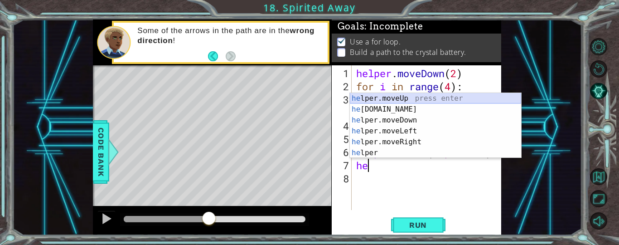
click at [402, 97] on div "he lper.moveUp press enter he [DOMAIN_NAME] press enter he lper.moveDown press …" at bounding box center [435, 136] width 171 height 87
type textarea "helper.moveUp(1)"
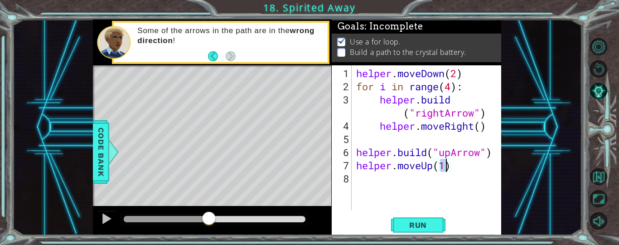
click at [356, 180] on div "helper . moveDown ( 2 ) for i in range ( 4 ) : helper . build ( "rightArrow" ) …" at bounding box center [428, 152] width 149 height 171
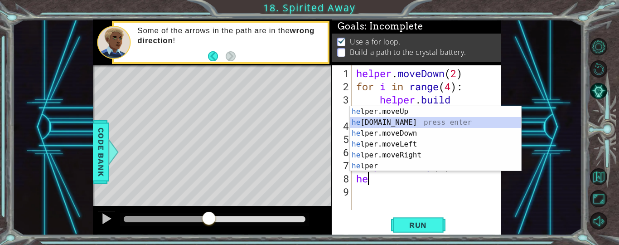
click at [395, 119] on div "he lper.moveUp press enter he [DOMAIN_NAME] press enter he lper.moveDown press …" at bounding box center [435, 149] width 171 height 87
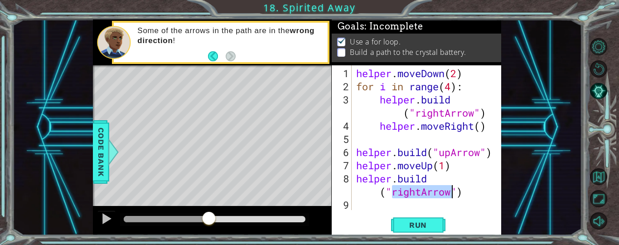
click at [419, 191] on div "helper . moveDown ( 2 ) for i in range ( 4 ) : helper . build ( "rightArrow" ) …" at bounding box center [426, 137] width 145 height 145
click at [419, 191] on div "helper . moveDown ( 2 ) for i in range ( 4 ) : helper . build ( "rightArrow" ) …" at bounding box center [428, 152] width 149 height 171
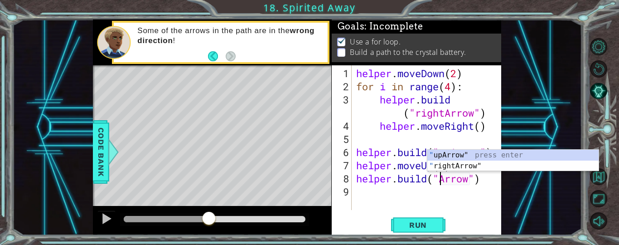
scroll to position [0, 4]
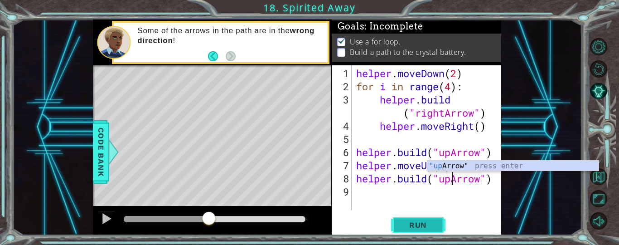
type textarea "[DOMAIN_NAME]("upArrow")"
click at [414, 226] on span "Run" at bounding box center [418, 224] width 36 height 9
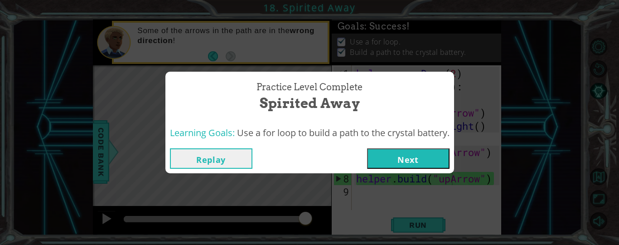
click at [429, 155] on button "Next" at bounding box center [408, 158] width 82 height 20
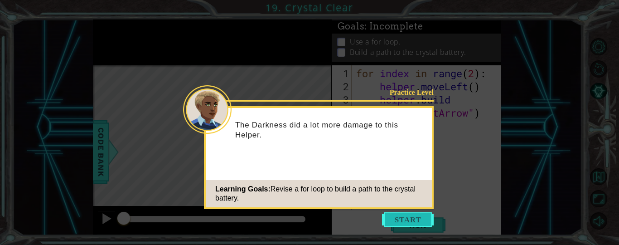
click at [413, 220] on button "Start" at bounding box center [408, 219] width 52 height 14
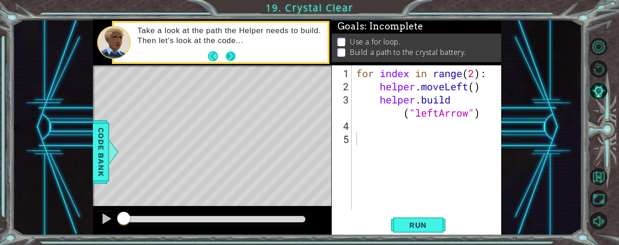
click at [234, 56] on button "Next" at bounding box center [230, 56] width 10 height 10
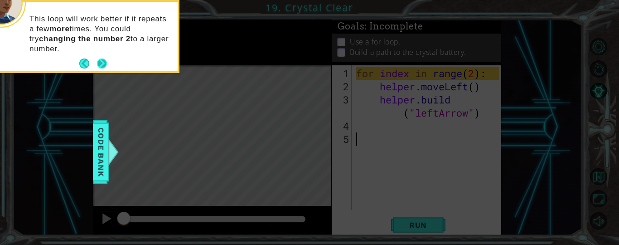
click at [102, 58] on button "Next" at bounding box center [102, 63] width 10 height 10
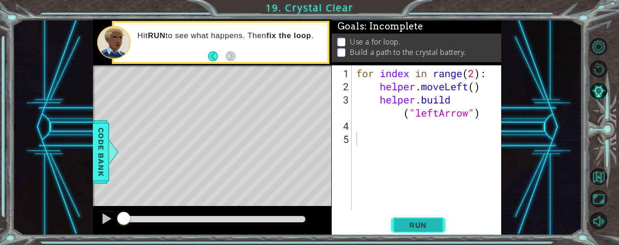
click at [435, 222] on span "Run" at bounding box center [418, 224] width 36 height 9
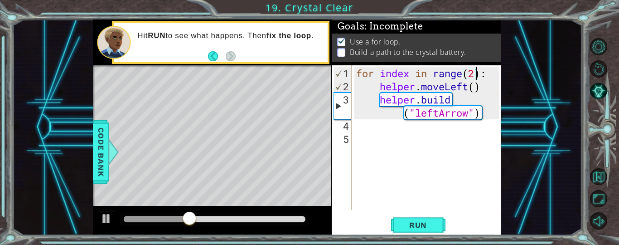
click at [476, 73] on div "for index in range ( 2 ) : helper . moveLeft ( ) helper . build ( "leftArrow" )" at bounding box center [428, 152] width 149 height 171
type textarea "for index in range(4):"
click at [413, 226] on span "Run" at bounding box center [418, 224] width 36 height 9
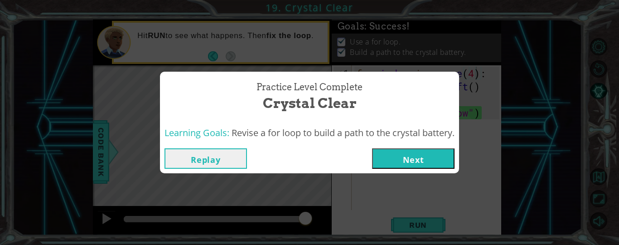
click at [429, 144] on div "Replay Next" at bounding box center [309, 158] width 299 height 29
click at [430, 156] on button "Next" at bounding box center [413, 158] width 82 height 20
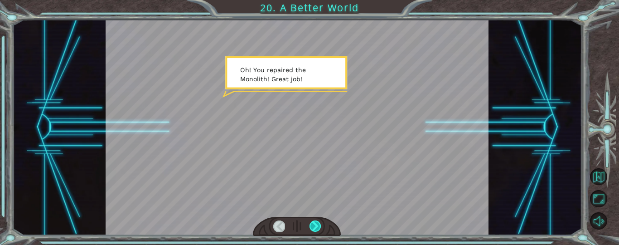
click at [318, 222] on div at bounding box center [314, 226] width 11 height 12
click at [313, 225] on div at bounding box center [314, 226] width 11 height 12
click at [313, 226] on div at bounding box center [314, 226] width 11 height 12
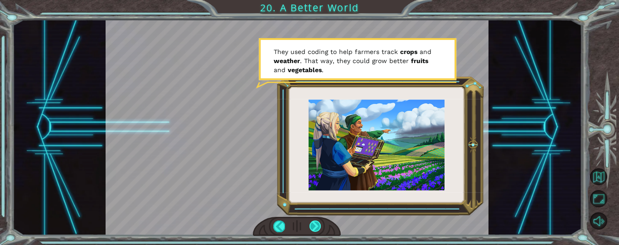
click at [313, 226] on div at bounding box center [314, 226] width 11 height 12
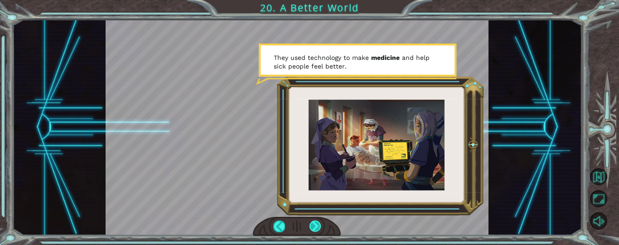
click at [313, 226] on div at bounding box center [314, 226] width 11 height 12
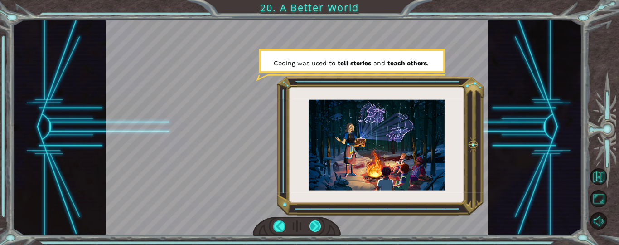
click at [313, 226] on div at bounding box center [314, 226] width 11 height 12
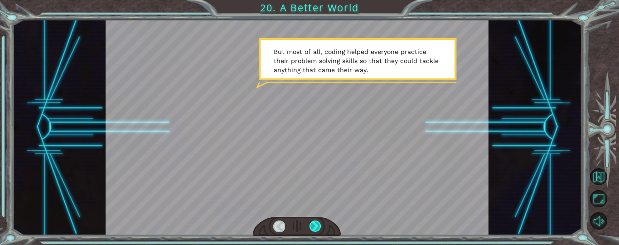
click at [313, 226] on div at bounding box center [314, 226] width 11 height 12
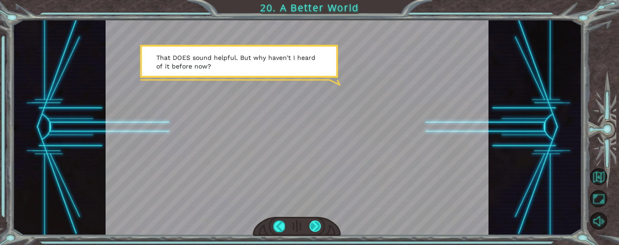
click at [311, 225] on div at bounding box center [314, 226] width 11 height 12
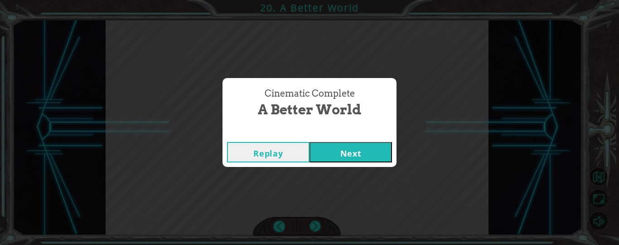
click at [326, 149] on button "Next" at bounding box center [350, 152] width 82 height 20
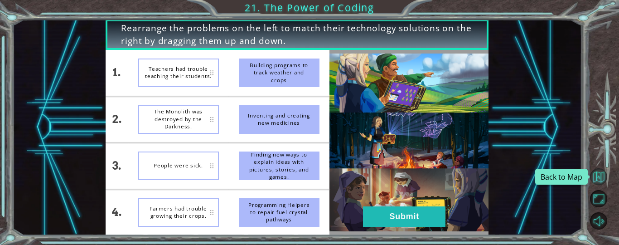
click at [601, 184] on button "Back to Map" at bounding box center [598, 176] width 17 height 17
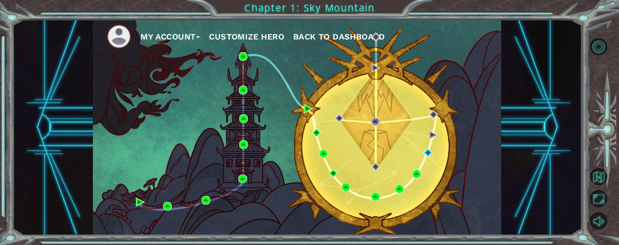
click at [345, 40] on span "Back to Dashboard" at bounding box center [339, 37] width 92 height 10
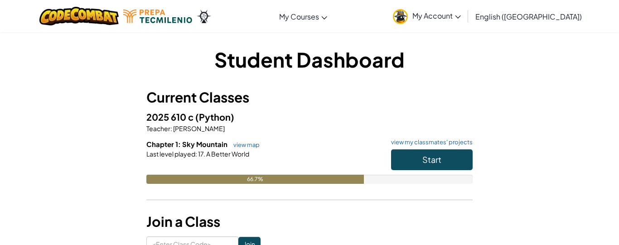
click at [461, 15] on span "My Account" at bounding box center [436, 16] width 48 height 10
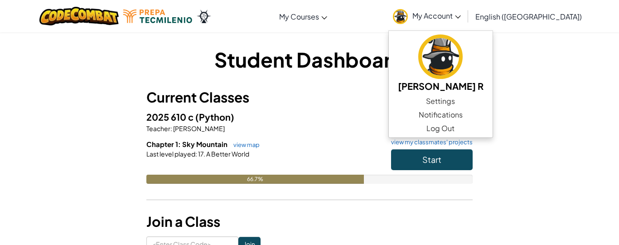
click at [405, 106] on h3 "Current Classes" at bounding box center [309, 97] width 326 height 20
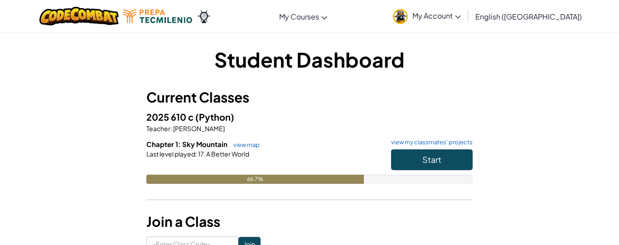
click at [367, 101] on h3 "Current Classes" at bounding box center [309, 97] width 326 height 20
click at [252, 148] on h6 "Chapter 1: Sky Mountain view map view my classmates' projects" at bounding box center [309, 144] width 326 height 10
click at [253, 142] on link "view map" at bounding box center [244, 144] width 31 height 7
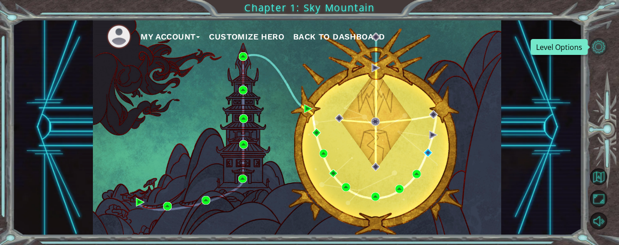
click at [592, 52] on button "Level Options" at bounding box center [598, 46] width 17 height 17
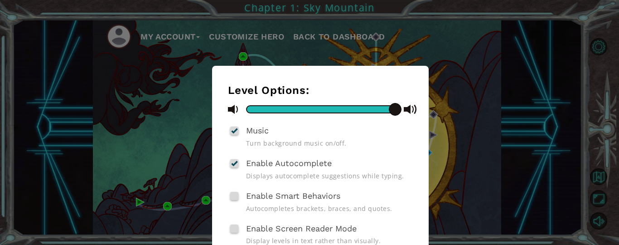
click at [450, 94] on div "Level Options: Music Turn background music on/off. Enable Autocomplete Displays…" at bounding box center [309, 122] width 619 height 245
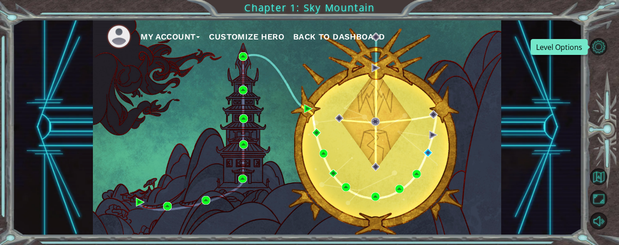
click at [331, 37] on span "Back to Dashboard" at bounding box center [339, 37] width 92 height 10
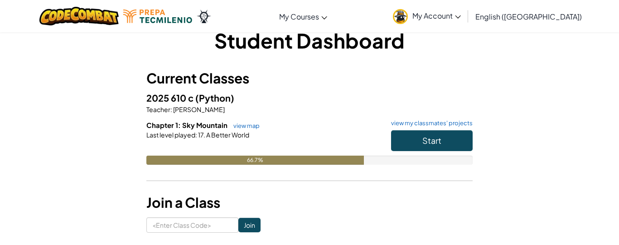
scroll to position [19, 0]
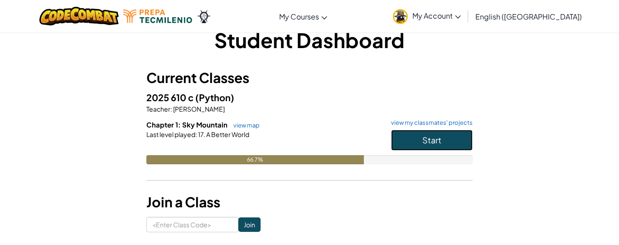
click at [392, 143] on button "Start" at bounding box center [432, 140] width 82 height 21
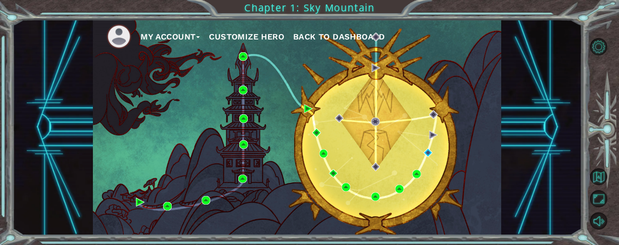
click at [460, 159] on div "My Account Customize Hero Back to Dashboard" at bounding box center [297, 126] width 408 height 215
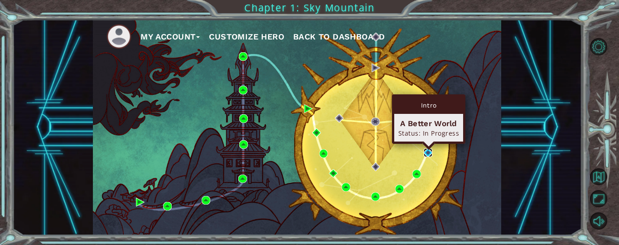
click at [430, 151] on img at bounding box center [428, 152] width 9 height 9
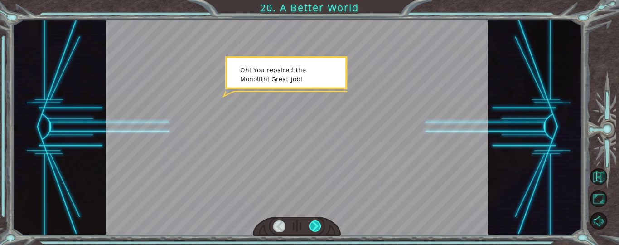
click at [317, 226] on div at bounding box center [314, 226] width 11 height 12
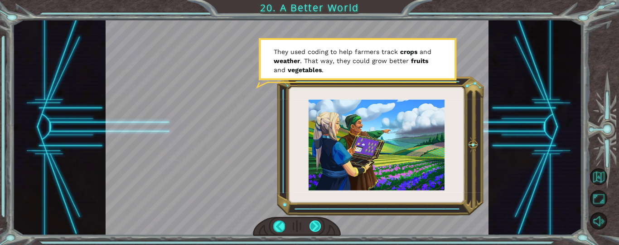
click at [317, 226] on div at bounding box center [314, 226] width 11 height 12
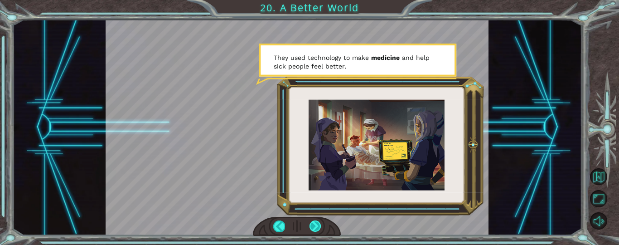
click at [317, 226] on div at bounding box center [314, 226] width 11 height 12
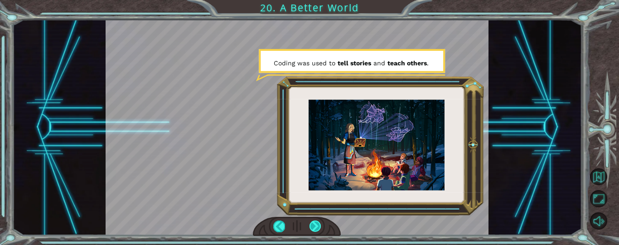
click at [318, 226] on div at bounding box center [314, 226] width 11 height 12
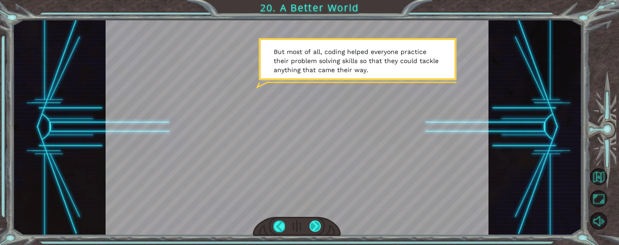
click at [316, 227] on div at bounding box center [314, 226] width 11 height 12
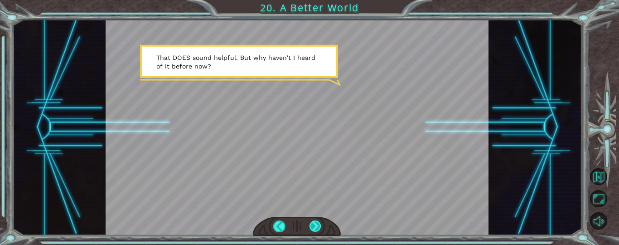
click at [317, 228] on div at bounding box center [314, 226] width 11 height 12
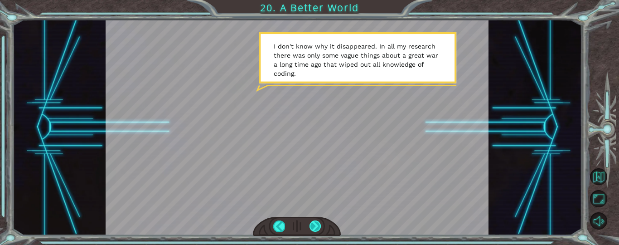
click at [317, 228] on div at bounding box center [314, 226] width 11 height 12
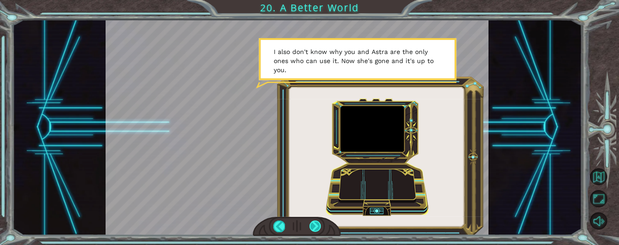
click at [317, 228] on div at bounding box center [314, 226] width 11 height 12
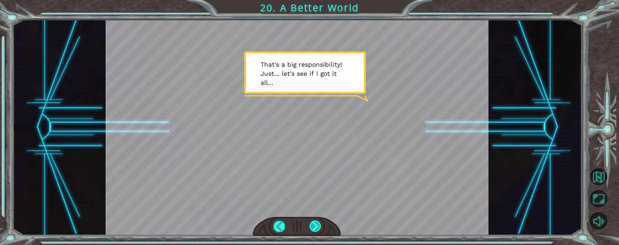
click at [318, 231] on div at bounding box center [314, 226] width 11 height 12
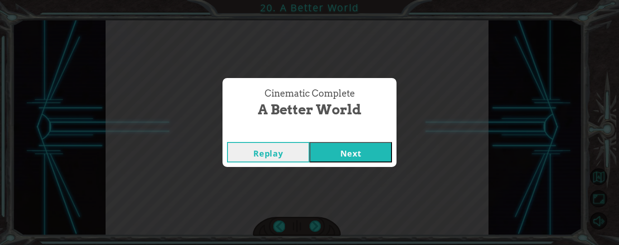
click at [345, 153] on button "Next" at bounding box center [350, 152] width 82 height 20
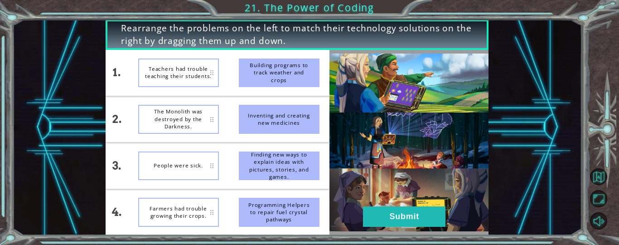
drag, startPoint x: 275, startPoint y: 115, endPoint x: 173, endPoint y: 173, distance: 116.6
click at [173, 173] on div "1. 2. 3. 4. Teachers had trouble teaching their students. The Monolith was dest…" at bounding box center [217, 142] width 223 height 185
drag, startPoint x: 189, startPoint y: 123, endPoint x: 213, endPoint y: 120, distance: 24.2
click at [213, 120] on div "1. 2. 3. 4. Teachers had trouble teaching their students. The Monolith was dest…" at bounding box center [217, 142] width 223 height 185
drag, startPoint x: 255, startPoint y: 204, endPoint x: 217, endPoint y: 202, distance: 38.1
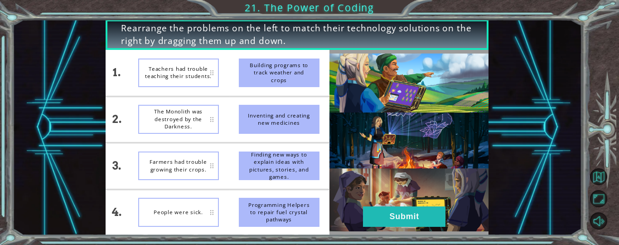
click at [225, 202] on div "1. 2. 3. 4. Teachers had trouble teaching their students. The Monolith was dest…" at bounding box center [217, 142] width 223 height 185
drag, startPoint x: 291, startPoint y: 170, endPoint x: 252, endPoint y: 169, distance: 39.0
click at [252, 169] on div "Finding new ways to explain ideas with pictures, stories, and games." at bounding box center [279, 165] width 81 height 29
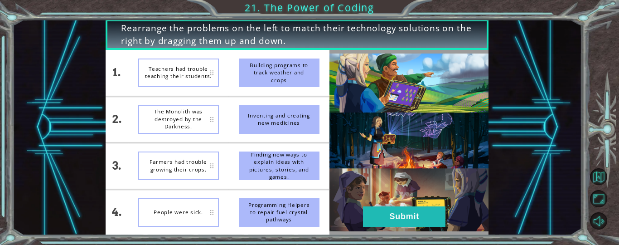
click at [252, 169] on div "Finding new ways to explain ideas with pictures, stories, and games." at bounding box center [279, 165] width 81 height 29
click at [222, 78] on li "Teachers had trouble teaching their students." at bounding box center [178, 73] width 101 height 46
click at [257, 80] on div "Building programs to track weather and crops" at bounding box center [279, 72] width 81 height 29
click at [420, 213] on button "Submit" at bounding box center [404, 216] width 82 height 20
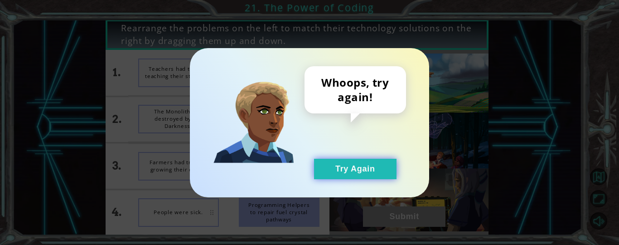
click at [376, 165] on button "Try Again" at bounding box center [355, 169] width 82 height 20
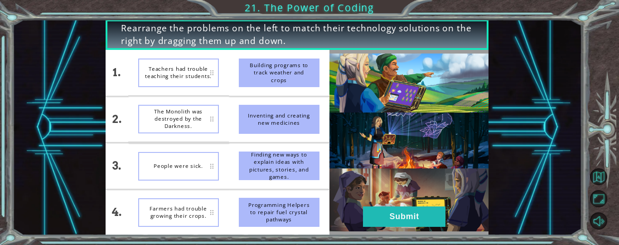
click at [302, 78] on div "Building programs to track weather and crops" at bounding box center [279, 72] width 81 height 29
click at [362, 132] on img at bounding box center [408, 142] width 159 height 178
click at [598, 179] on button "Back to Map" at bounding box center [598, 176] width 17 height 17
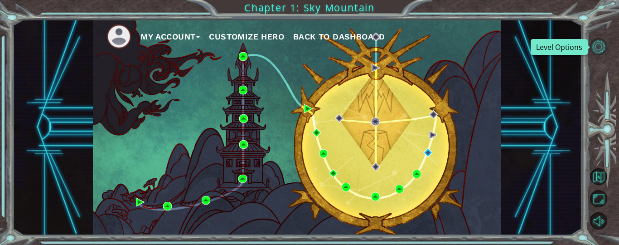
click at [601, 43] on button "Level Options" at bounding box center [598, 46] width 17 height 17
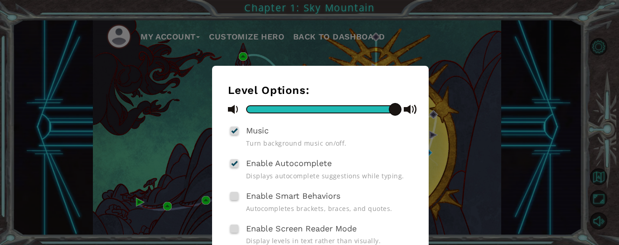
click at [601, 53] on div "Level Options: Music Turn background music on/off. Enable Autocomplete Displays…" at bounding box center [309, 122] width 619 height 245
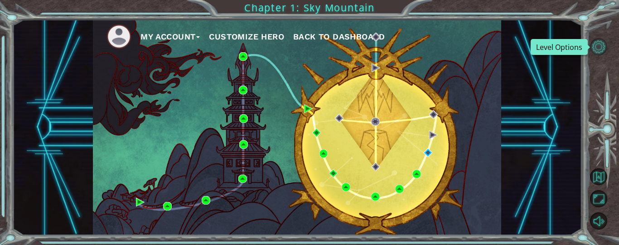
click at [600, 53] on button "Level Options" at bounding box center [598, 46] width 17 height 17
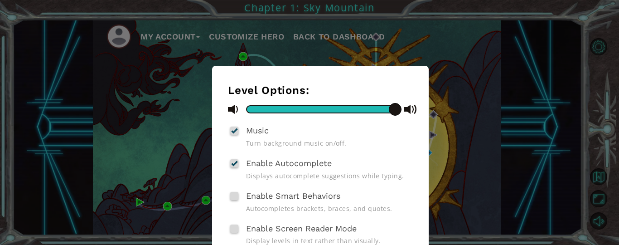
click at [601, 61] on div "Level Options: Music Turn background music on/off. Enable Autocomplete Displays…" at bounding box center [309, 122] width 619 height 245
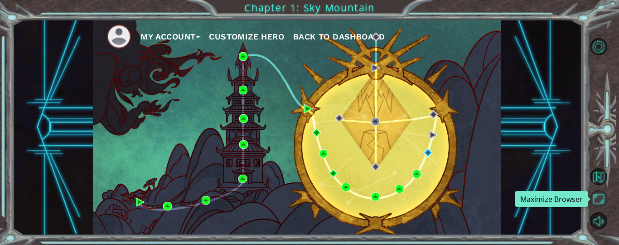
click at [598, 199] on button "Maximize Browser" at bounding box center [598, 198] width 17 height 17
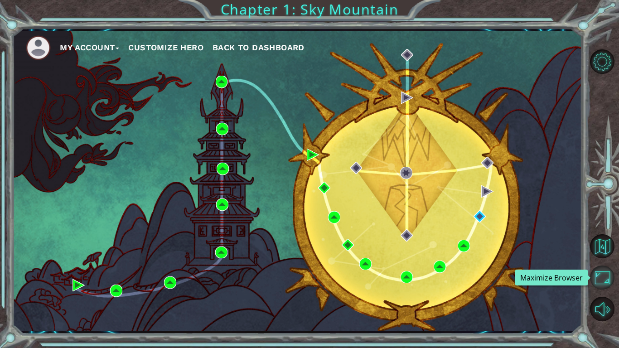
click at [602, 244] on button "Maximize Browser" at bounding box center [602, 277] width 24 height 24
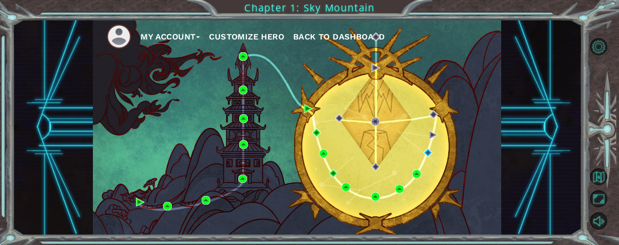
click at [200, 40] on button "My Account" at bounding box center [169, 37] width 59 height 14
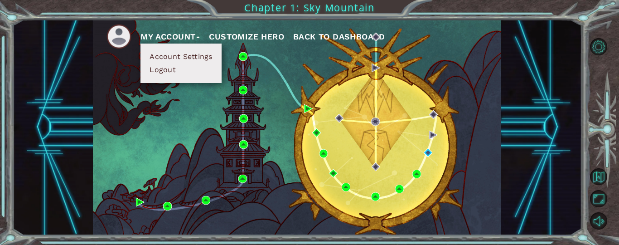
click at [200, 40] on button "My Account" at bounding box center [169, 37] width 59 height 14
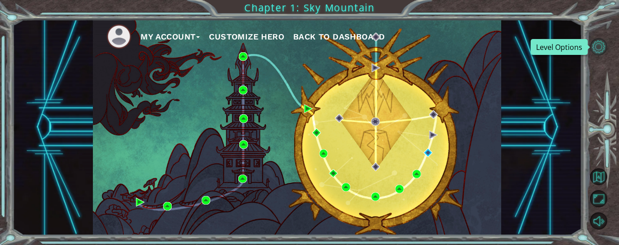
click at [594, 43] on button "Level Options" at bounding box center [598, 46] width 17 height 17
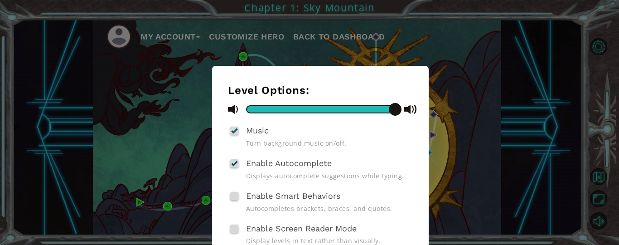
click at [586, 47] on div "Level Options: Music Turn background music on/off. Enable Autocomplete Displays…" at bounding box center [309, 122] width 619 height 245
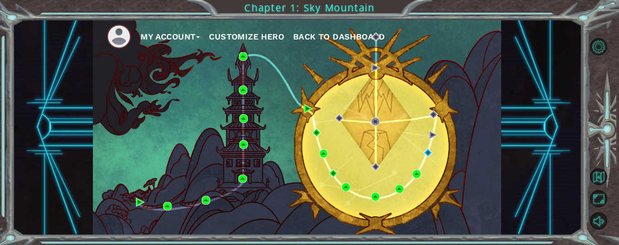
click at [189, 40] on button "My Account" at bounding box center [169, 37] width 59 height 14
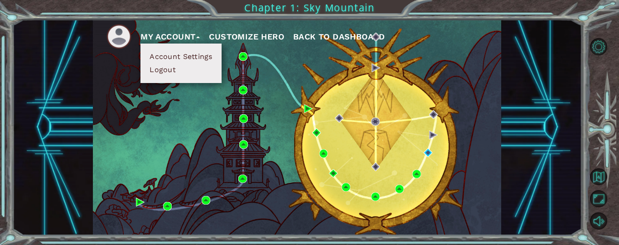
click at [305, 36] on span "Back to Dashboard" at bounding box center [339, 37] width 92 height 10
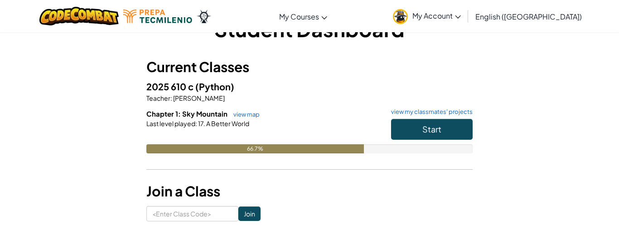
scroll to position [30, 0]
